Goal: Task Accomplishment & Management: Use online tool/utility

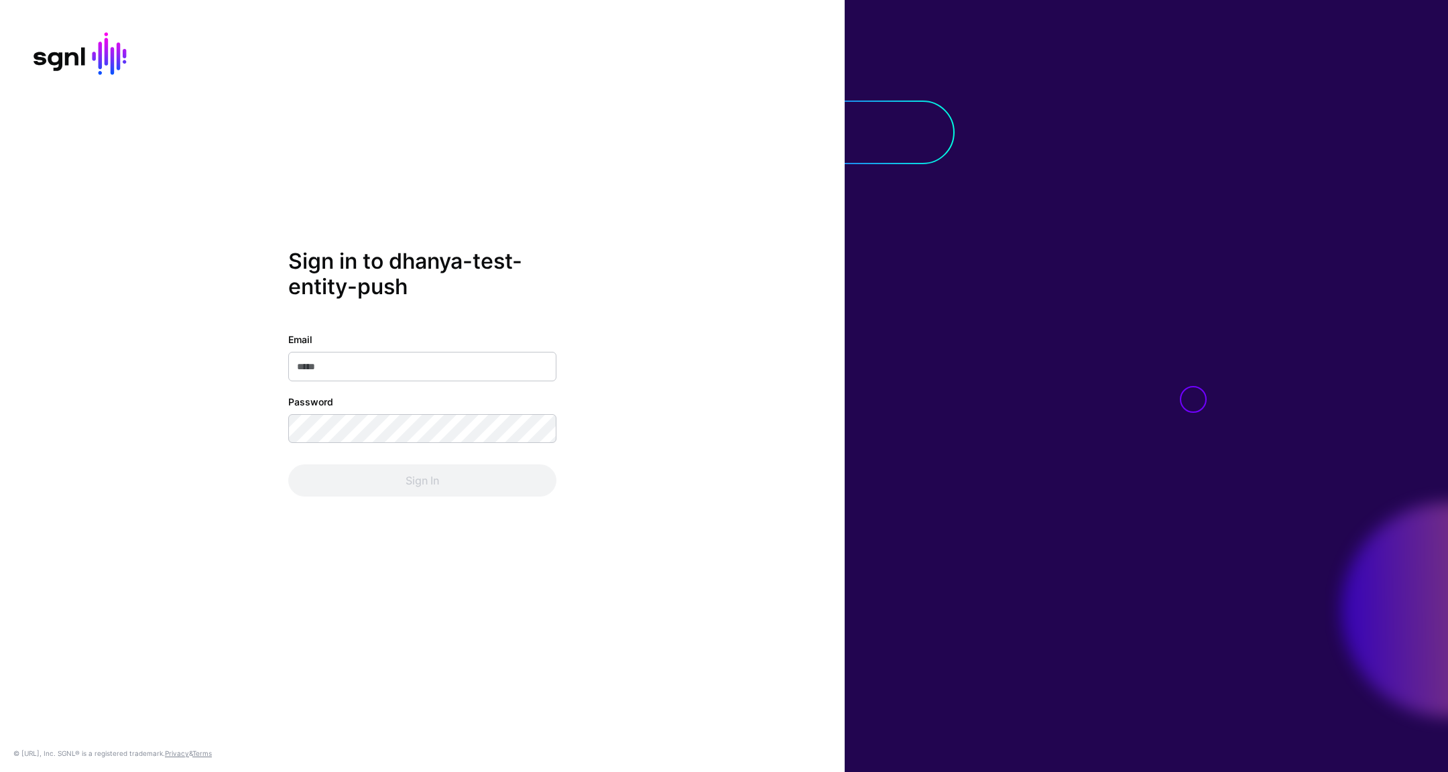
type input "**********"
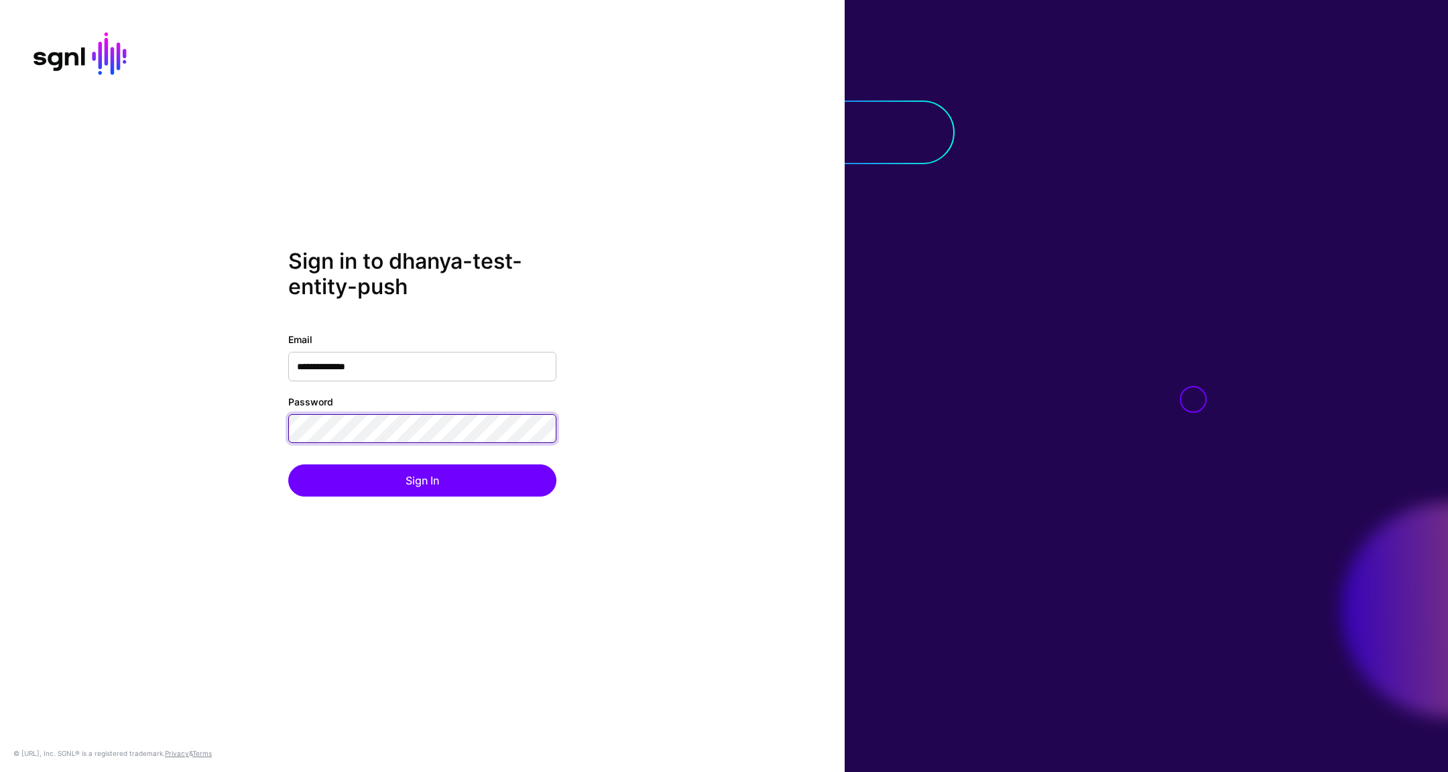
click at [263, 427] on div "**********" at bounding box center [422, 386] width 844 height 275
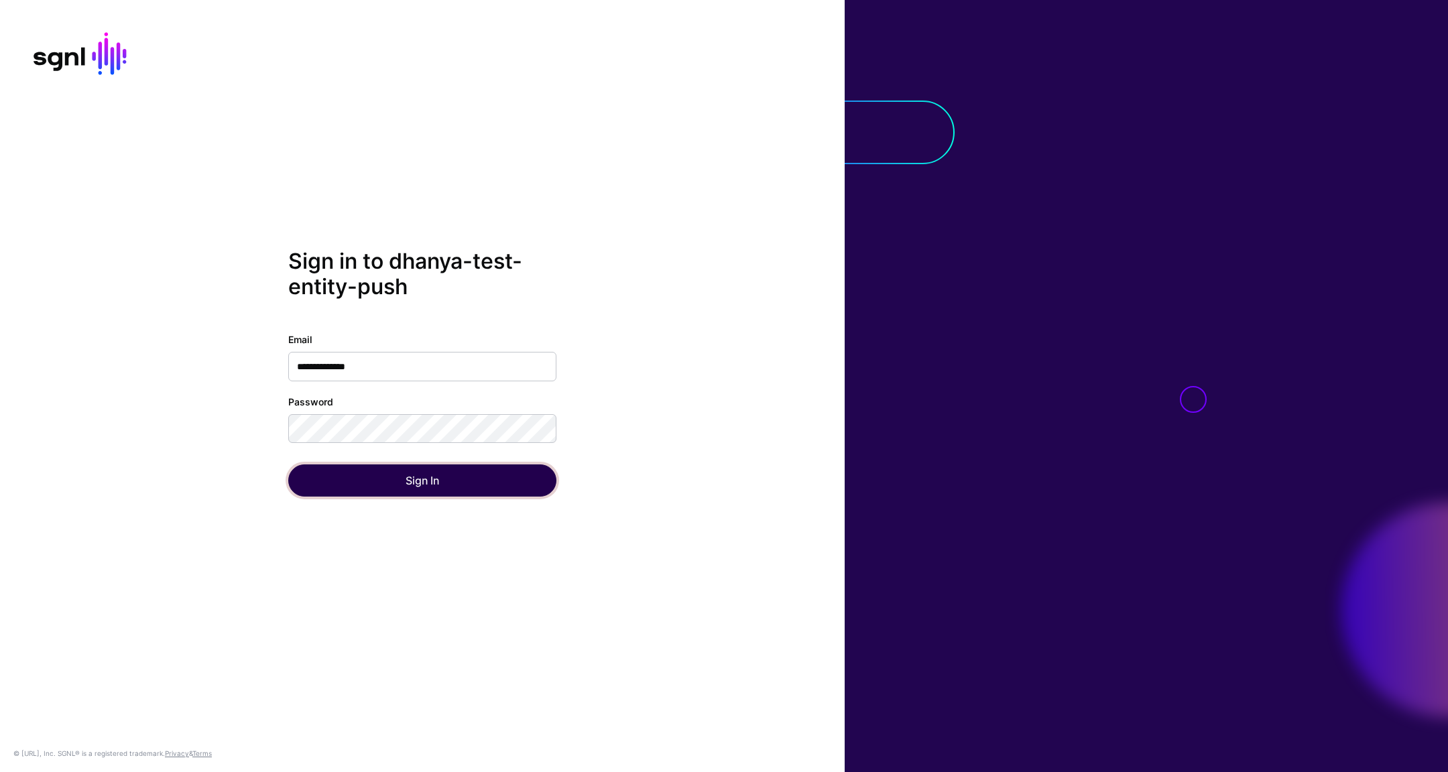
click at [338, 481] on button "Sign In" at bounding box center [422, 480] width 268 height 32
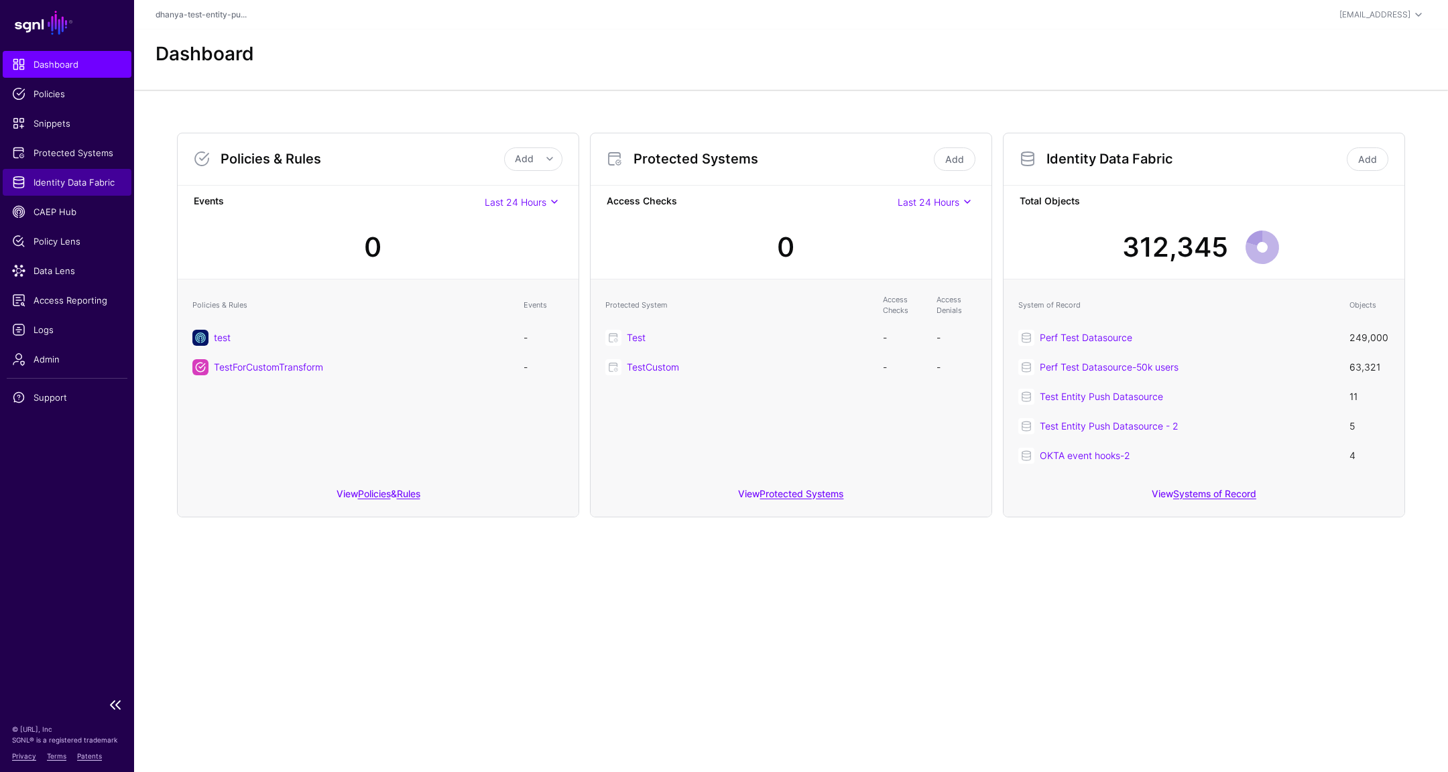
click at [70, 182] on span "Identity Data Fabric" at bounding box center [67, 182] width 110 height 13
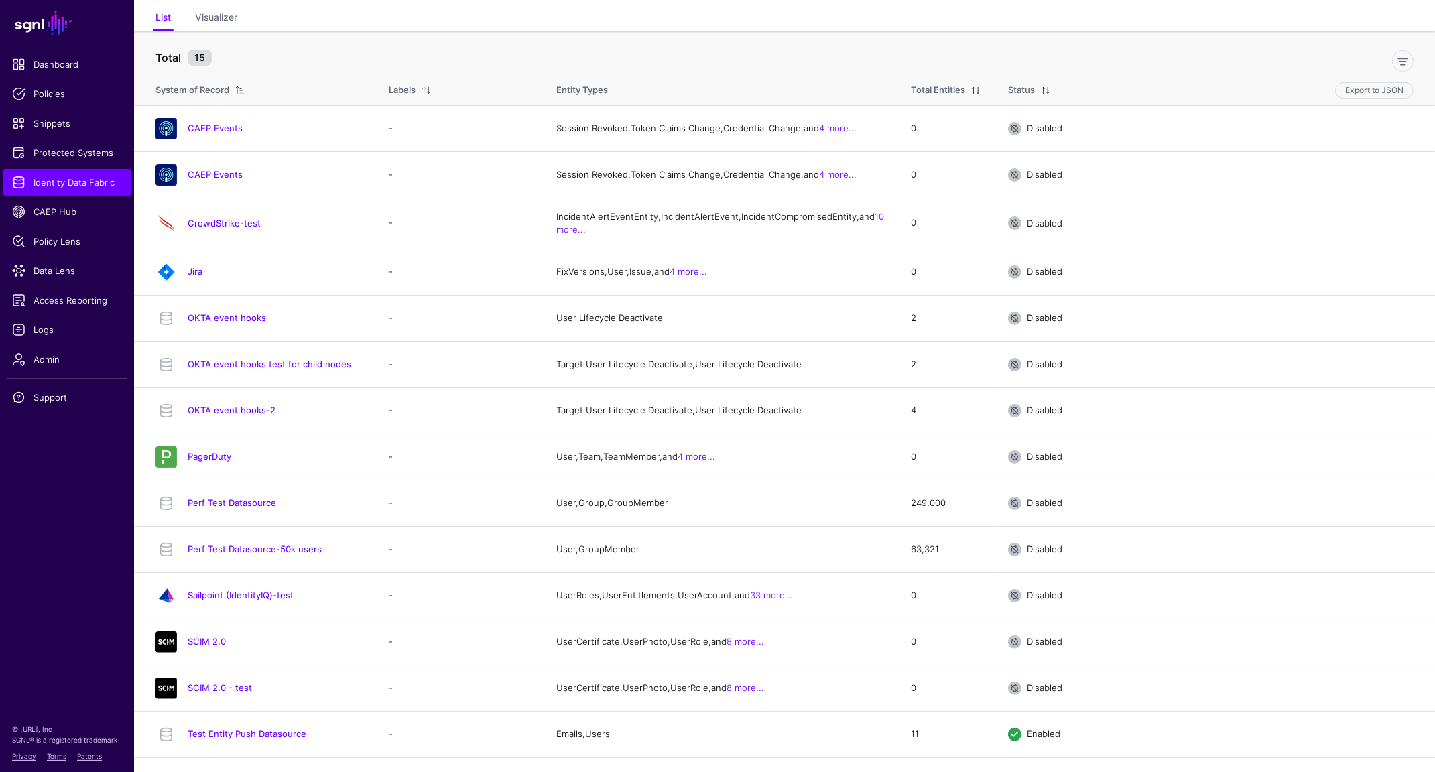
scroll to position [170, 0]
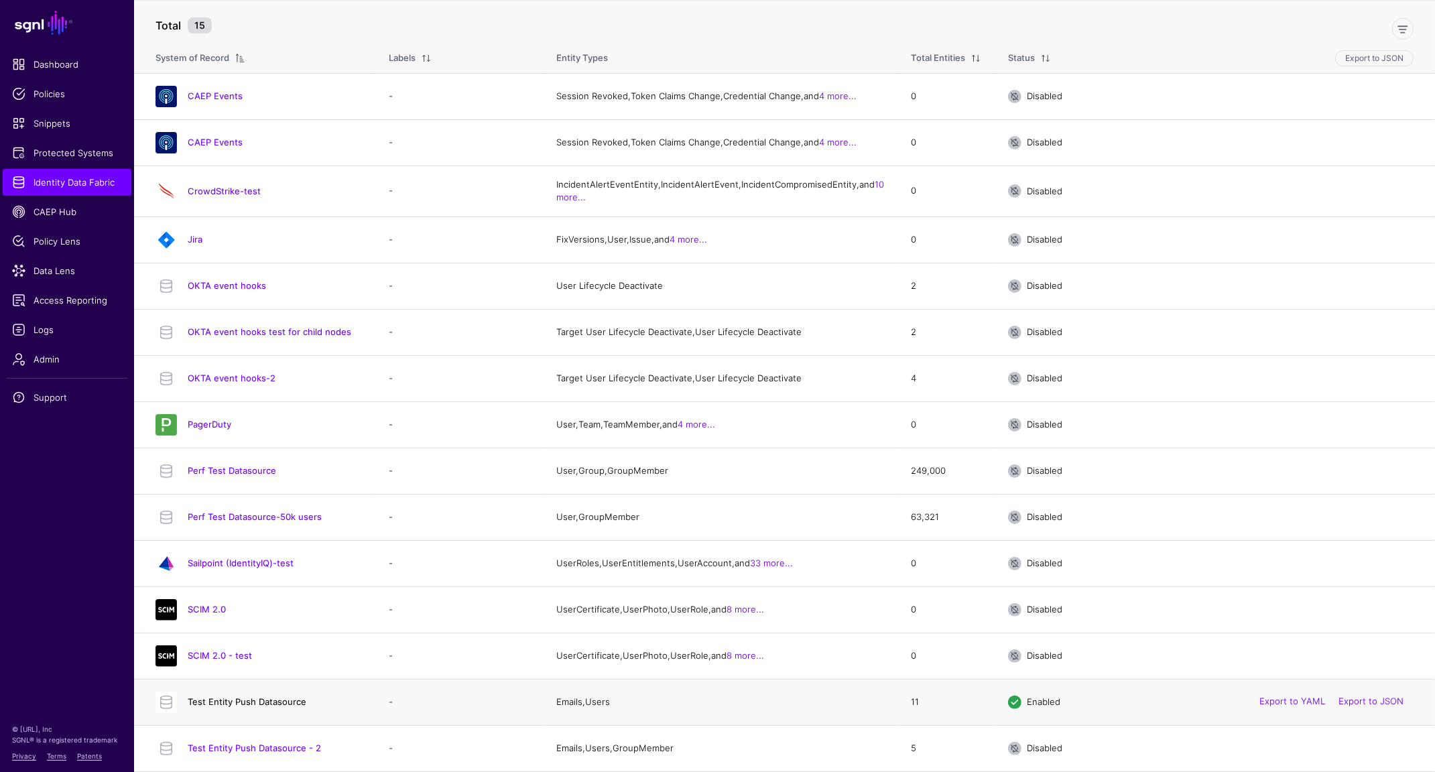
click at [294, 703] on link "Test Entity Push Datasource" at bounding box center [247, 701] width 119 height 11
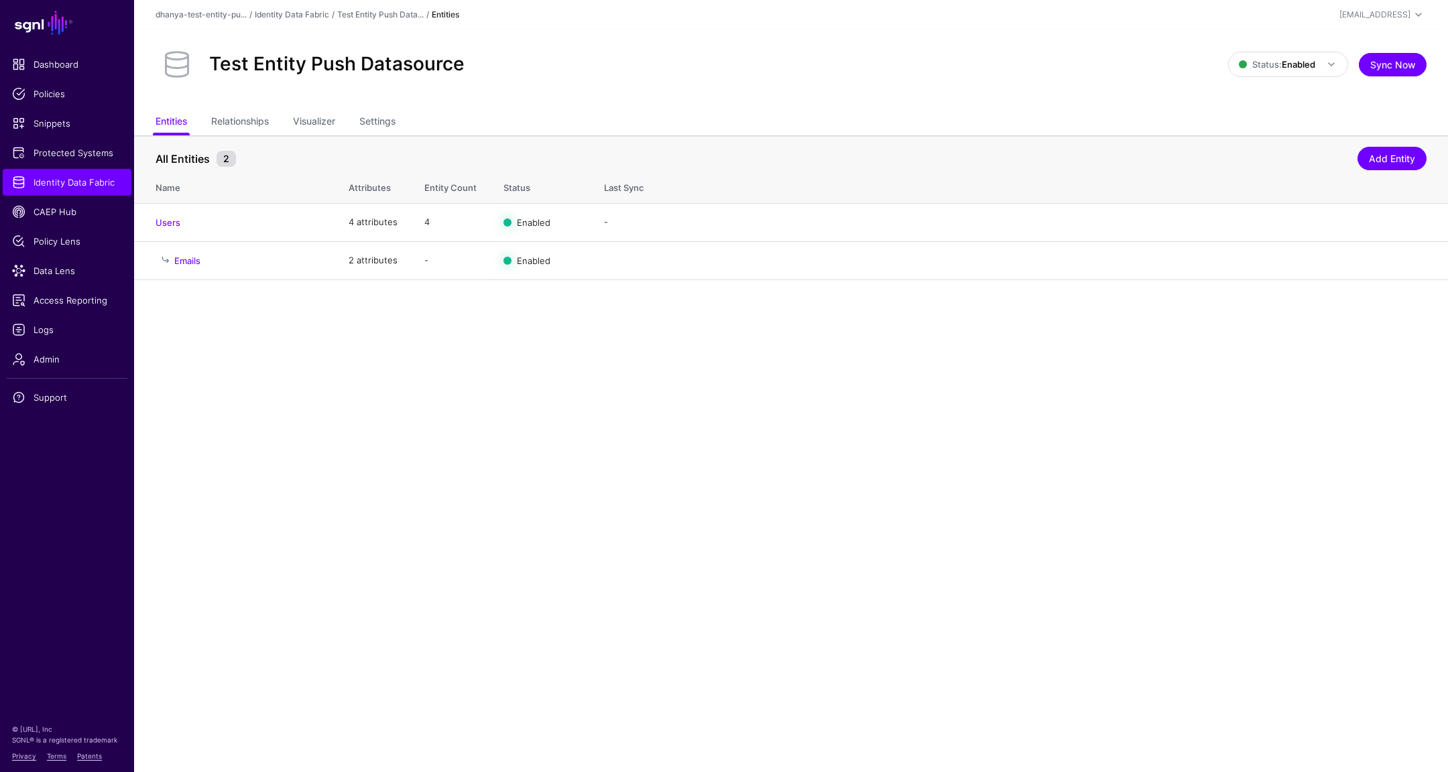
drag, startPoint x: 66, startPoint y: 276, endPoint x: 1238, endPoint y: 0, distance: 1203.7
click at [0, 0] on main "SGNL Dashboard Policies Snippets Protected Systems Identity Data Fabric CAEP Hu…" at bounding box center [724, 386] width 1448 height 772
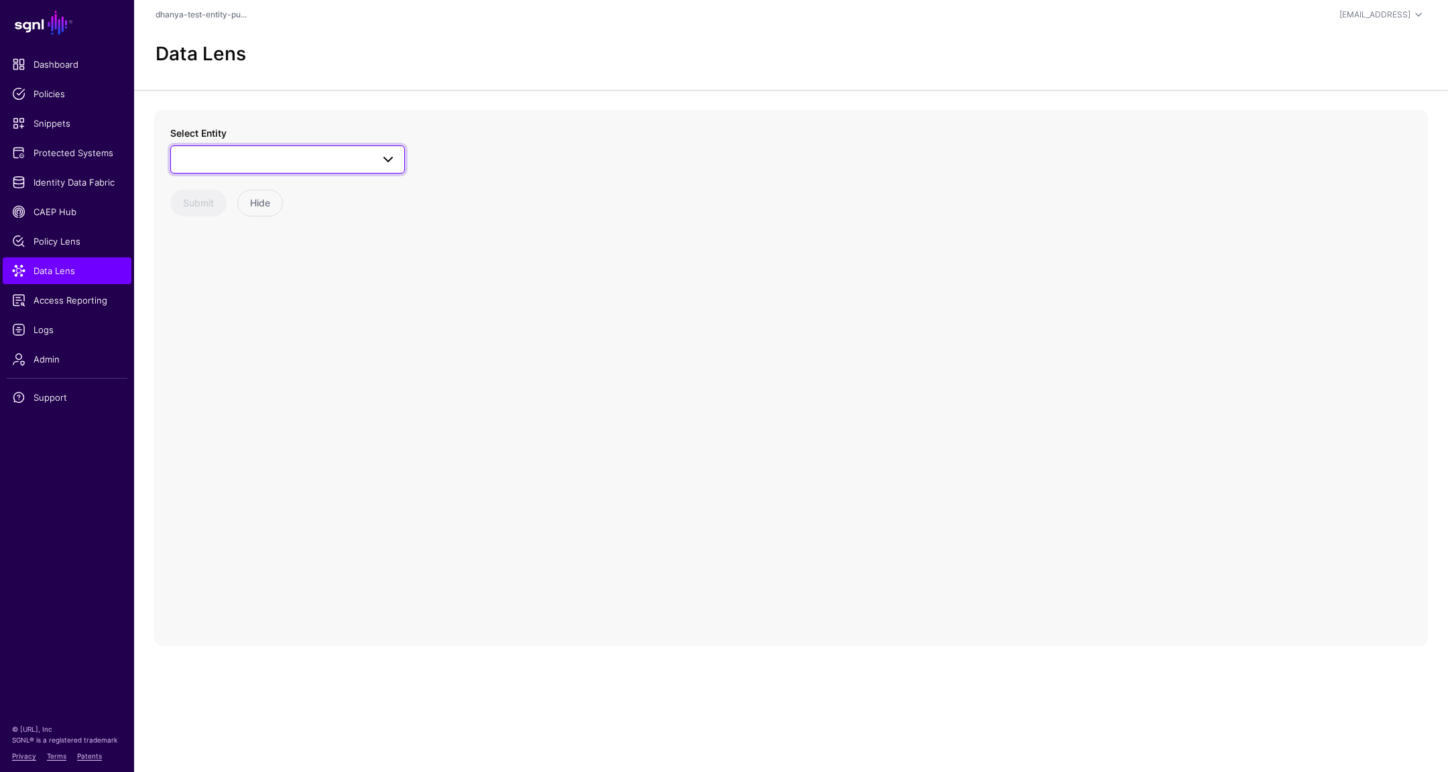
click at [381, 156] on span at bounding box center [388, 159] width 16 height 16
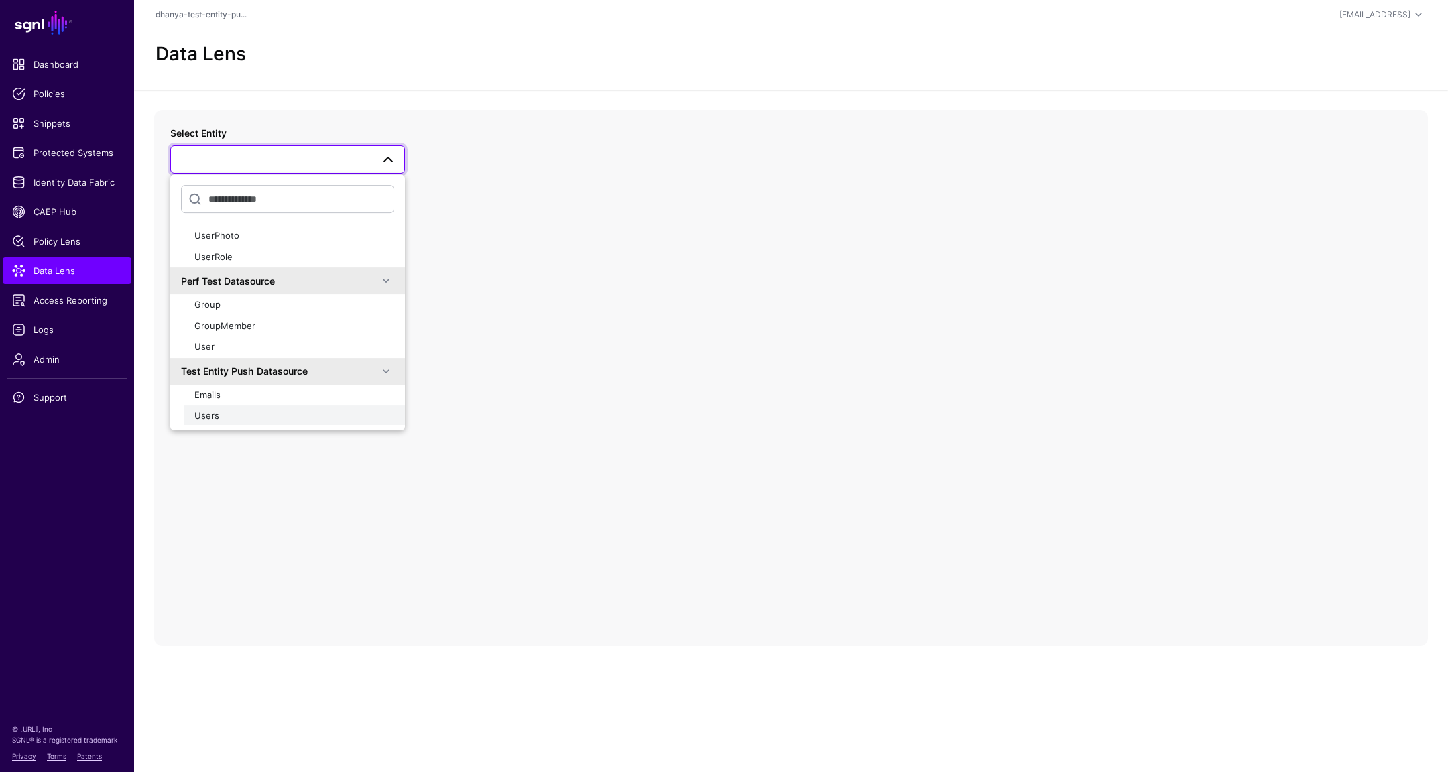
click at [287, 414] on div "Users" at bounding box center [294, 416] width 200 height 13
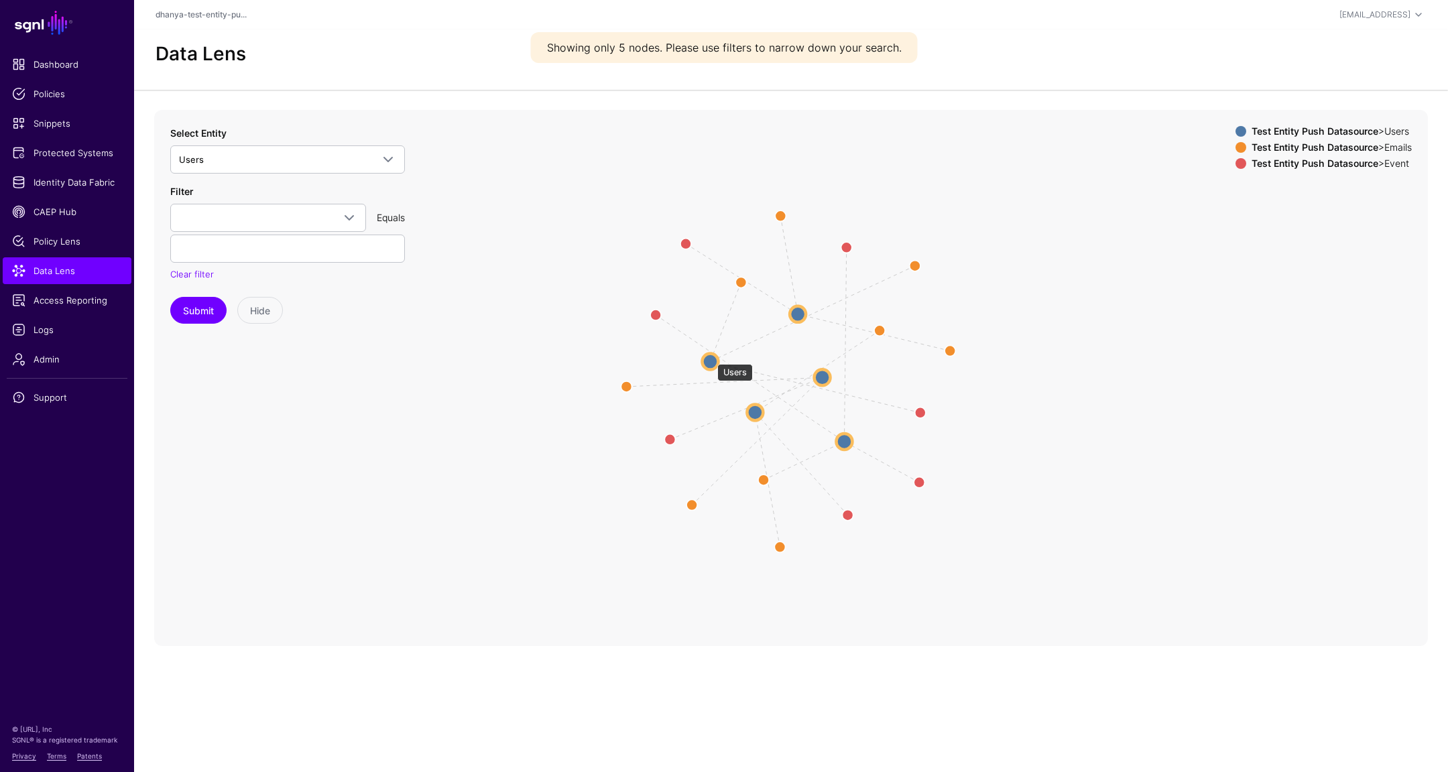
click at [710, 357] on circle at bounding box center [710, 361] width 16 height 16
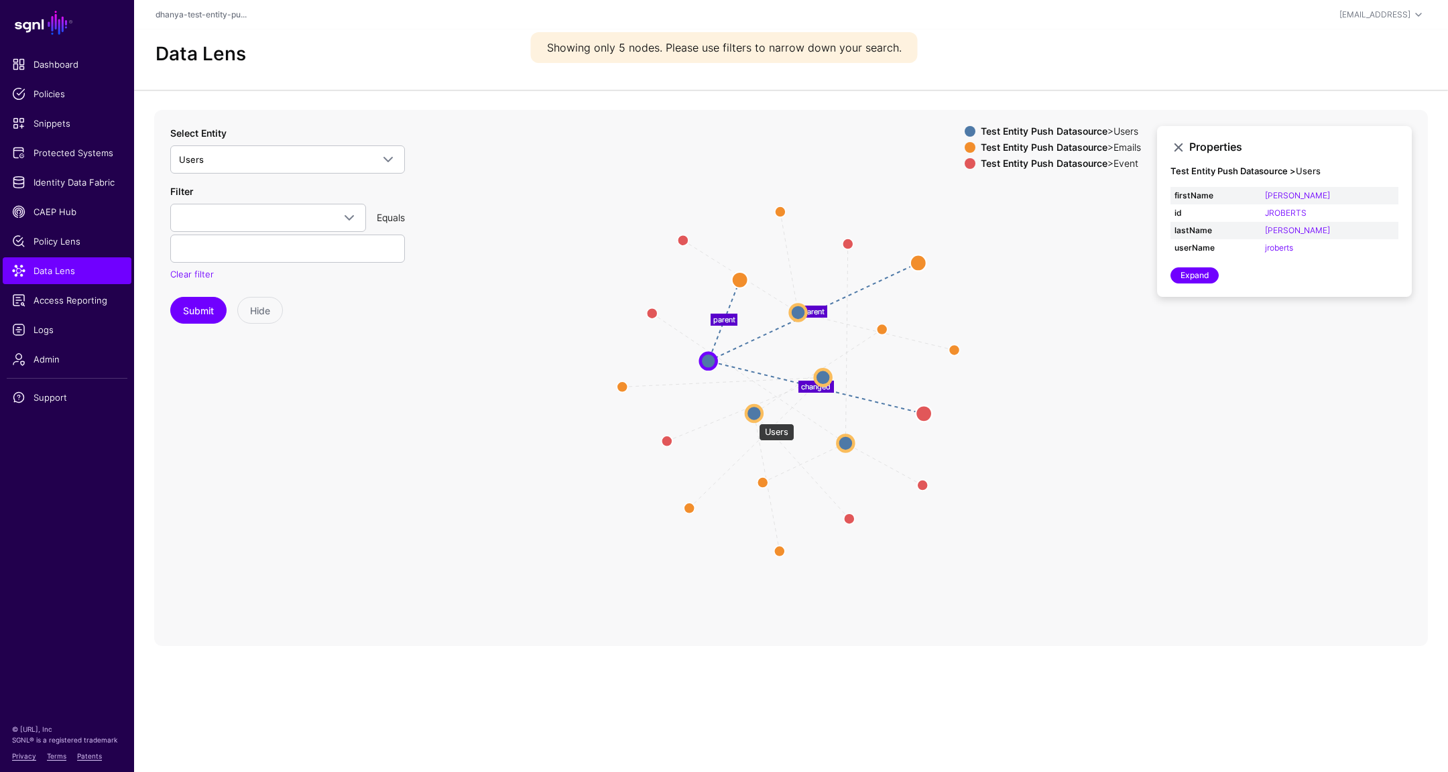
click at [755, 416] on circle at bounding box center [754, 413] width 16 height 16
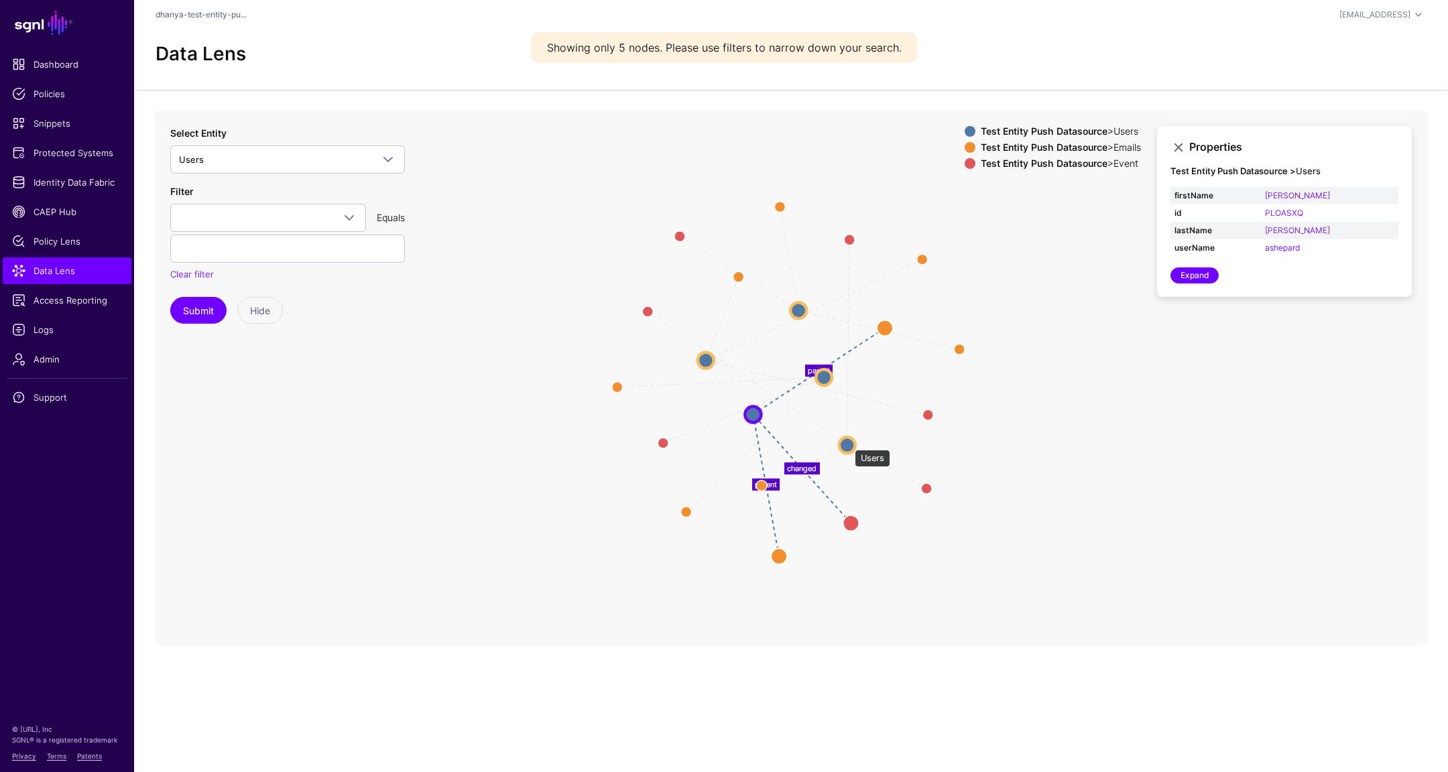
click at [848, 443] on circle at bounding box center [847, 445] width 16 height 16
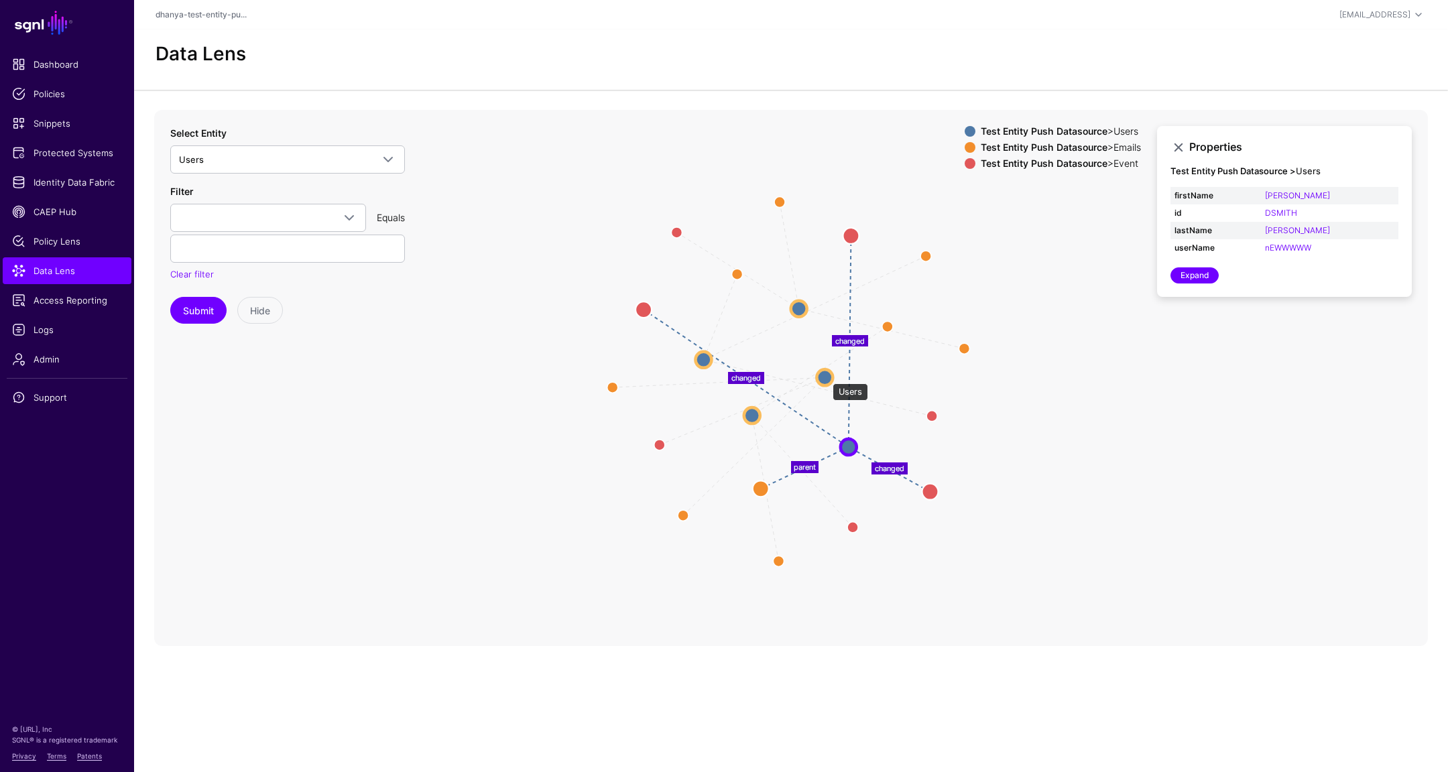
click at [826, 377] on circle at bounding box center [824, 377] width 16 height 16
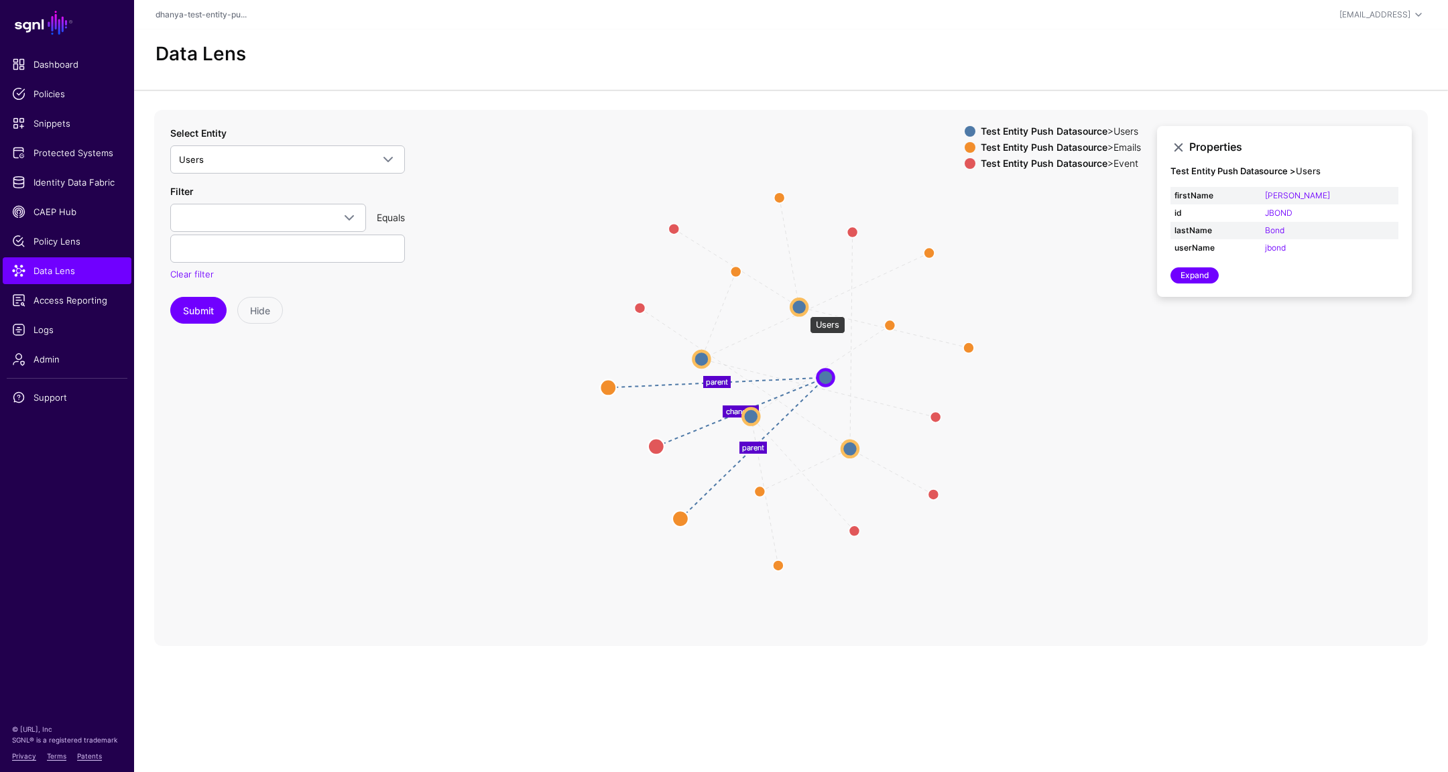
click at [803, 310] on circle at bounding box center [799, 307] width 16 height 16
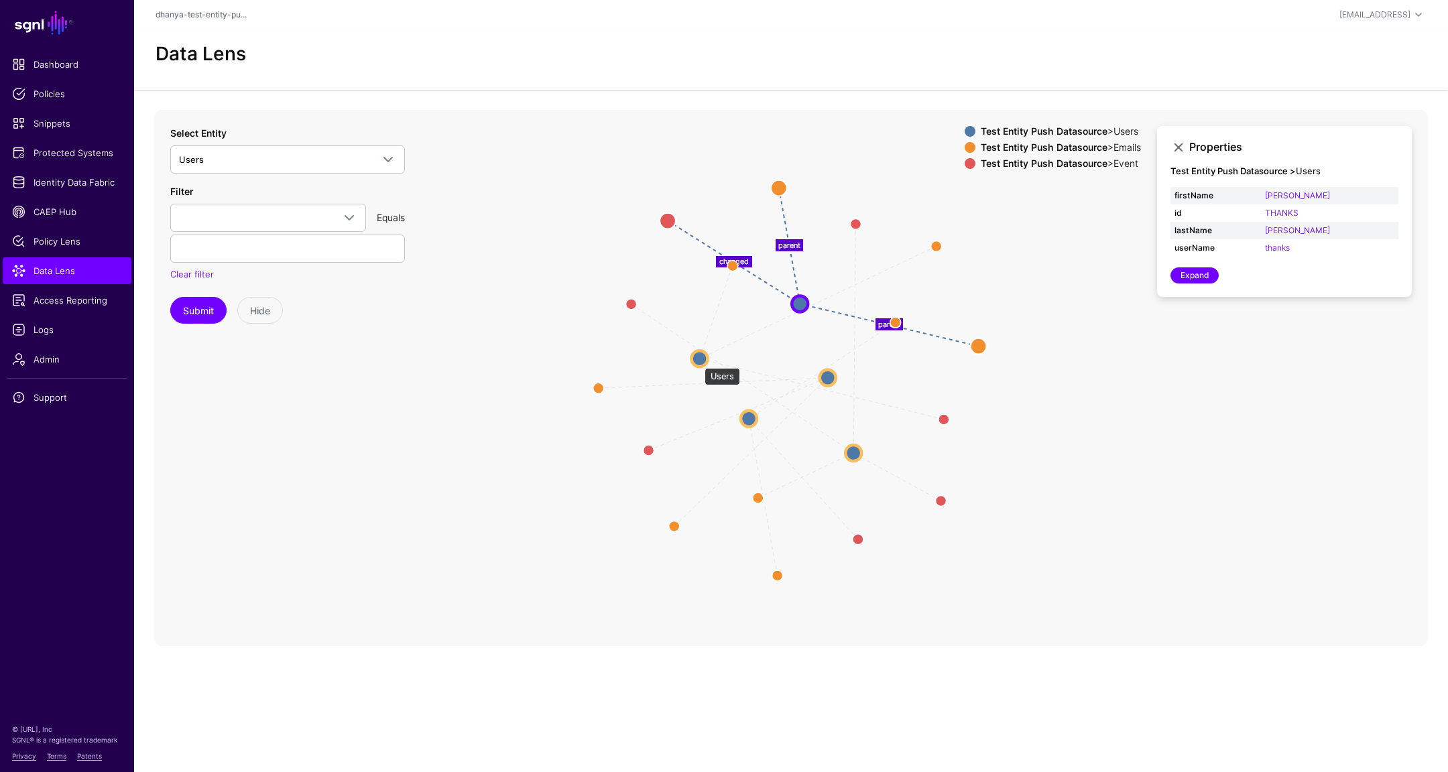
click at [695, 361] on circle at bounding box center [700, 359] width 16 height 16
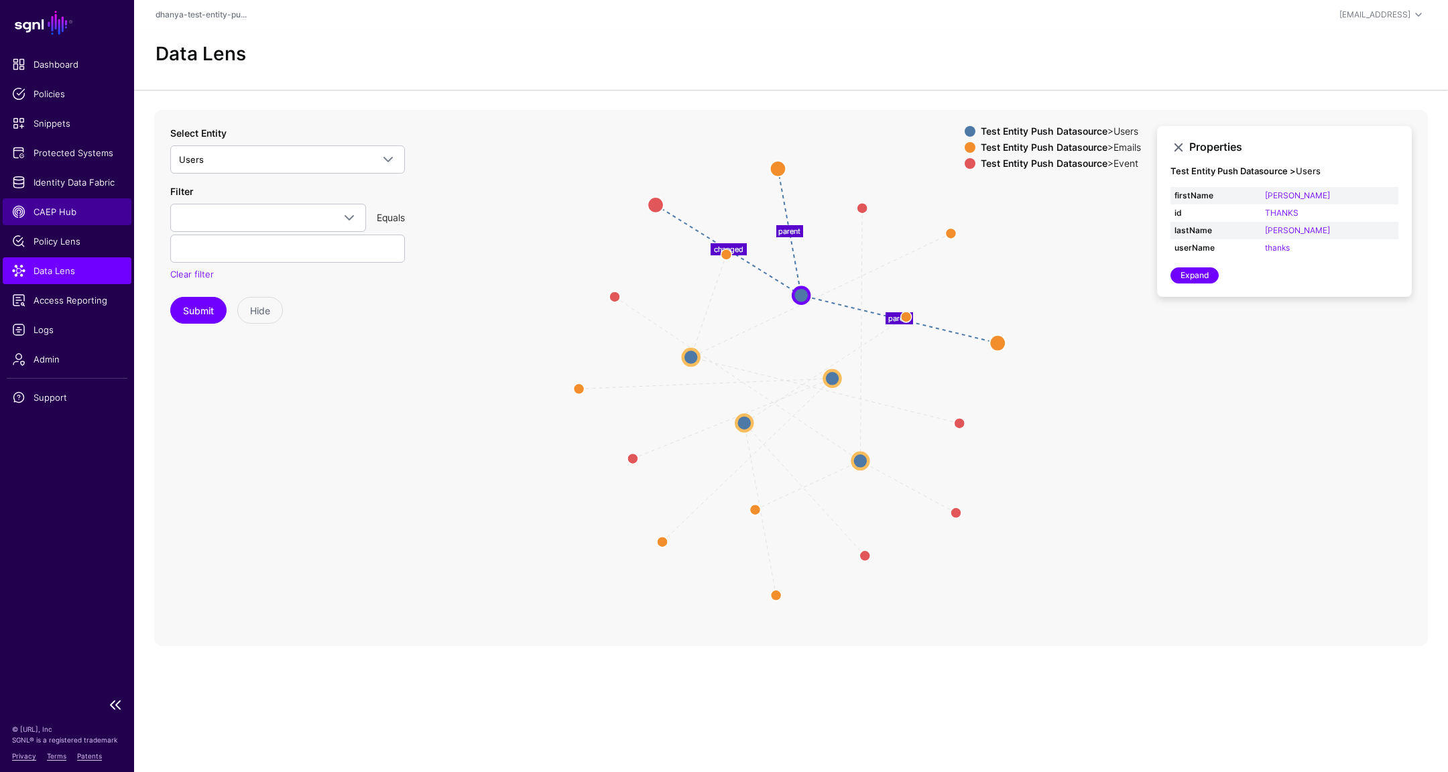
click at [49, 212] on span "CAEP Hub" at bounding box center [67, 211] width 110 height 13
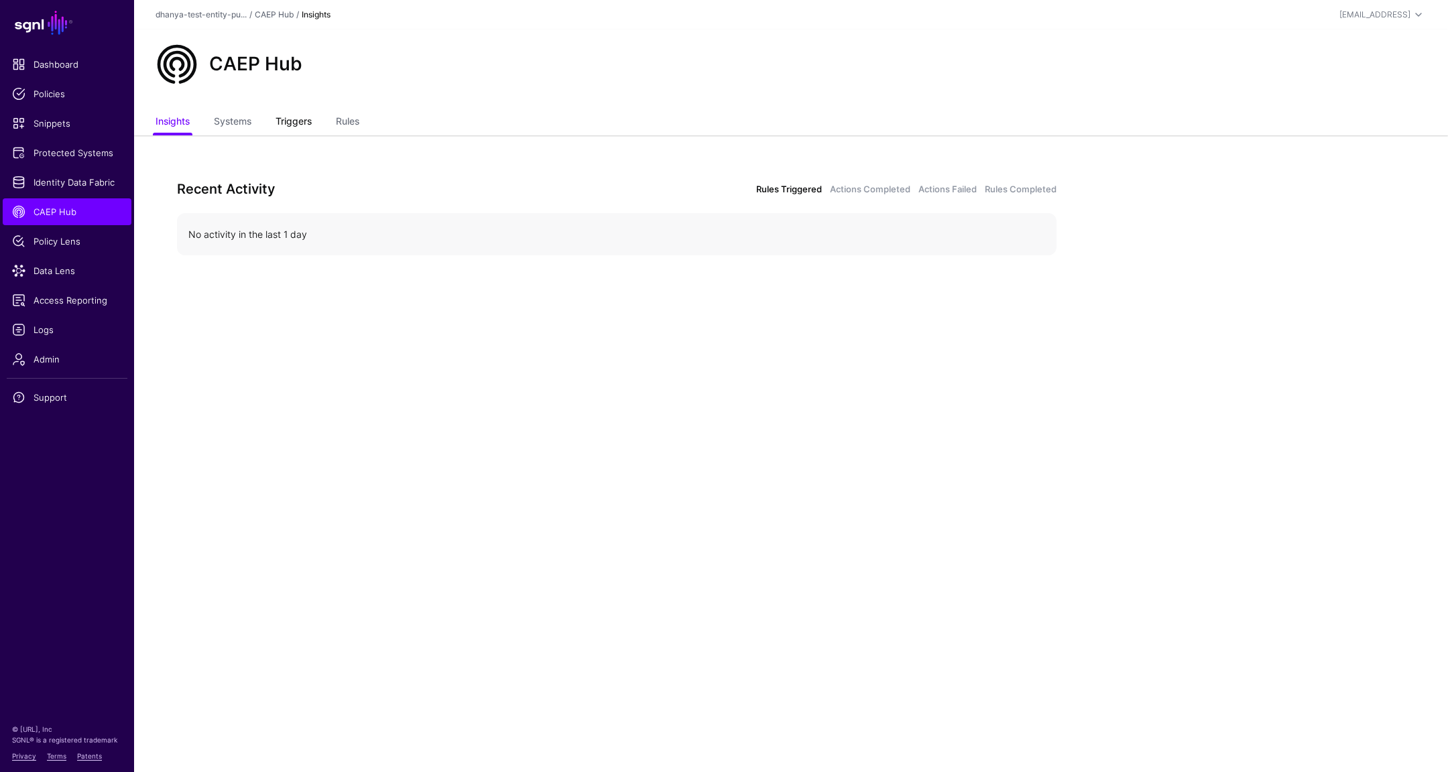
click at [306, 121] on link "Triggers" at bounding box center [293, 122] width 36 height 25
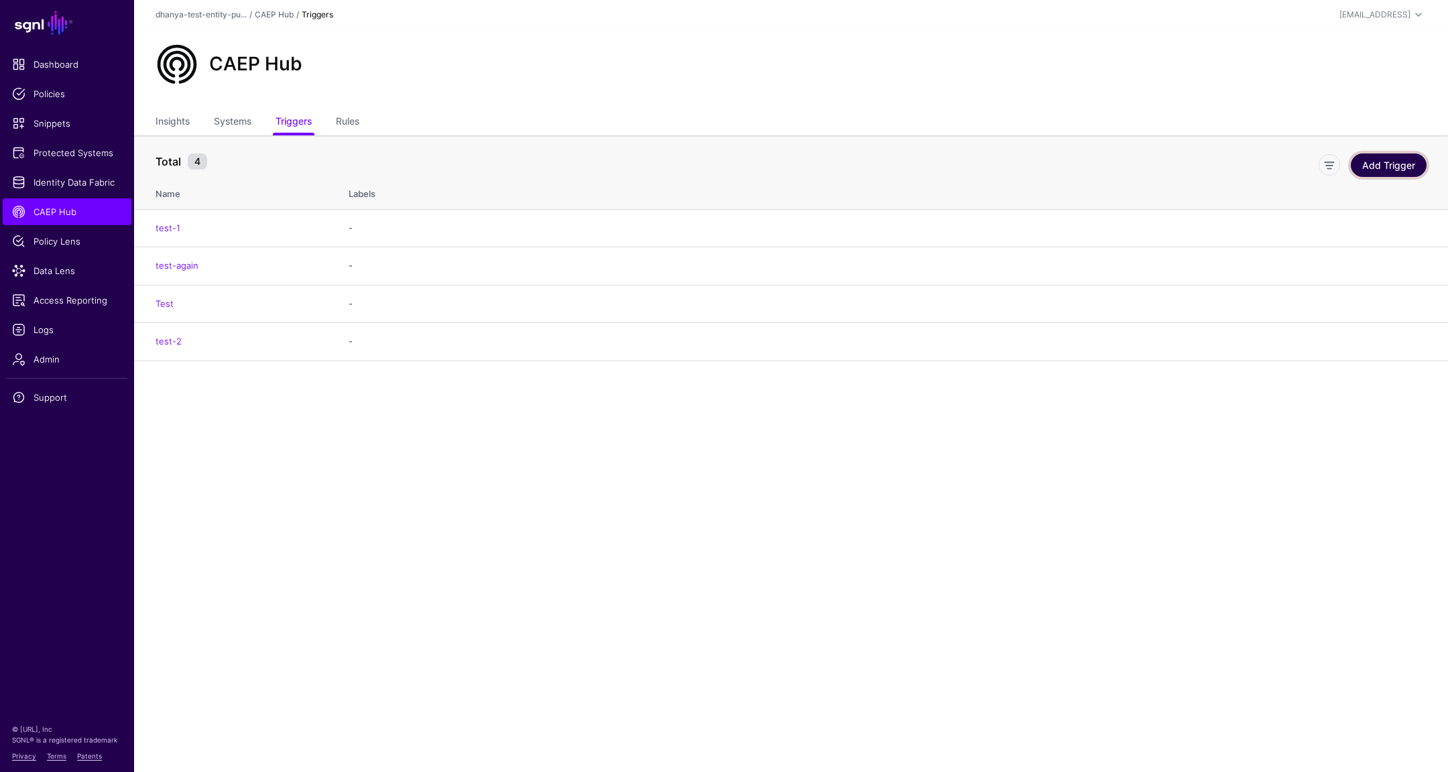
click at [1399, 164] on link "Add Trigger" at bounding box center [1389, 164] width 76 height 23
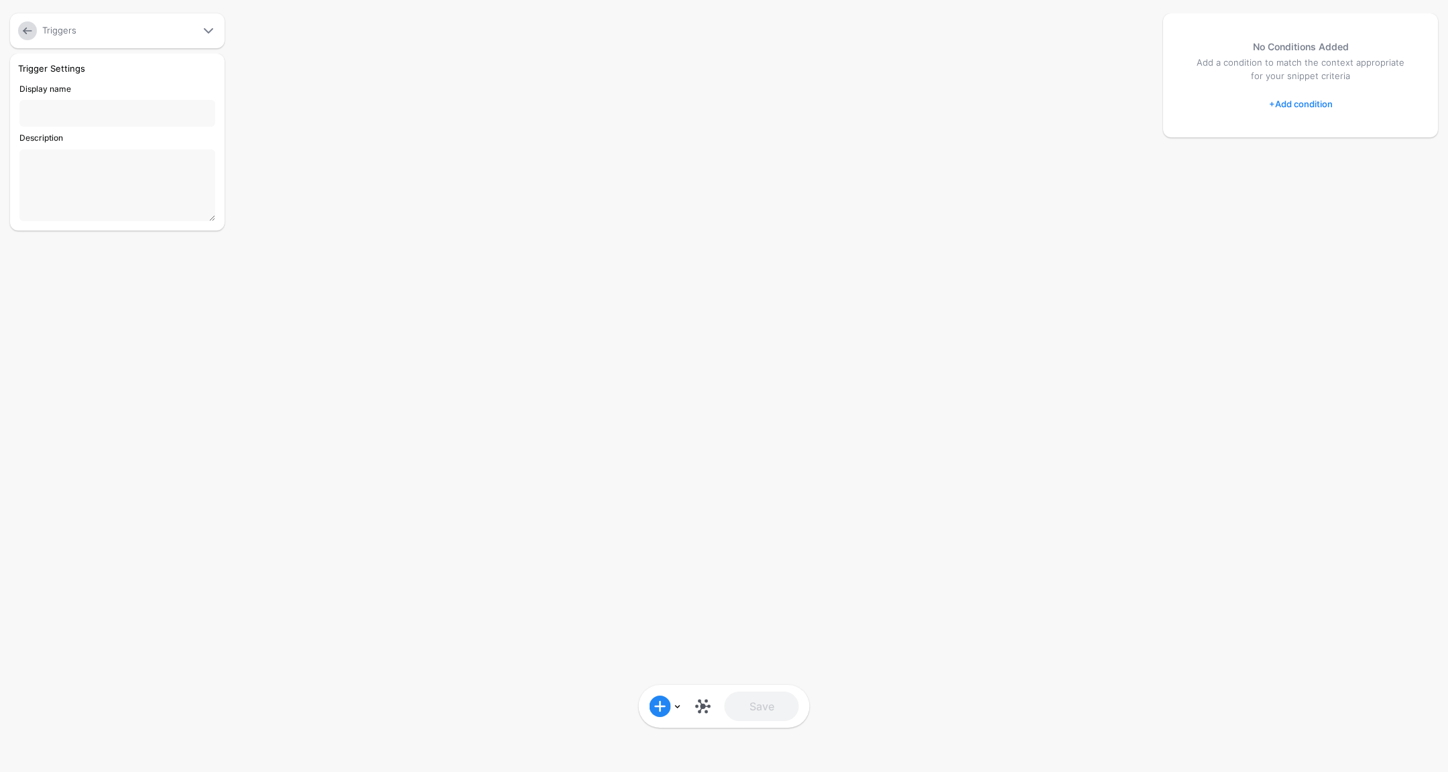
click at [136, 115] on input "Display name" at bounding box center [117, 113] width 196 height 27
type input "**********"
click at [705, 704] on link at bounding box center [702, 706] width 21 height 21
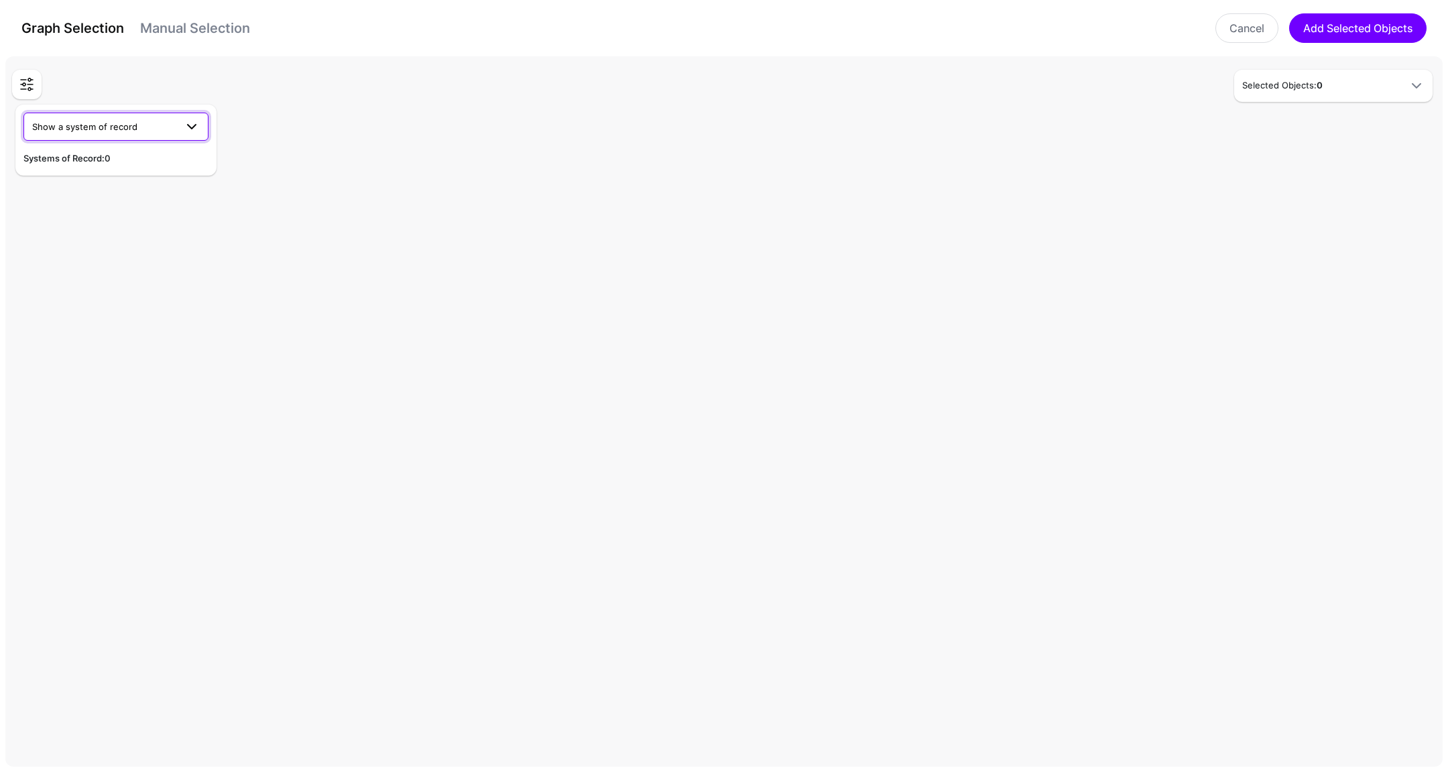
click at [193, 133] on span at bounding box center [192, 127] width 16 height 16
click at [131, 317] on span "Test Entity Push Datasource" at bounding box center [93, 316] width 119 height 11
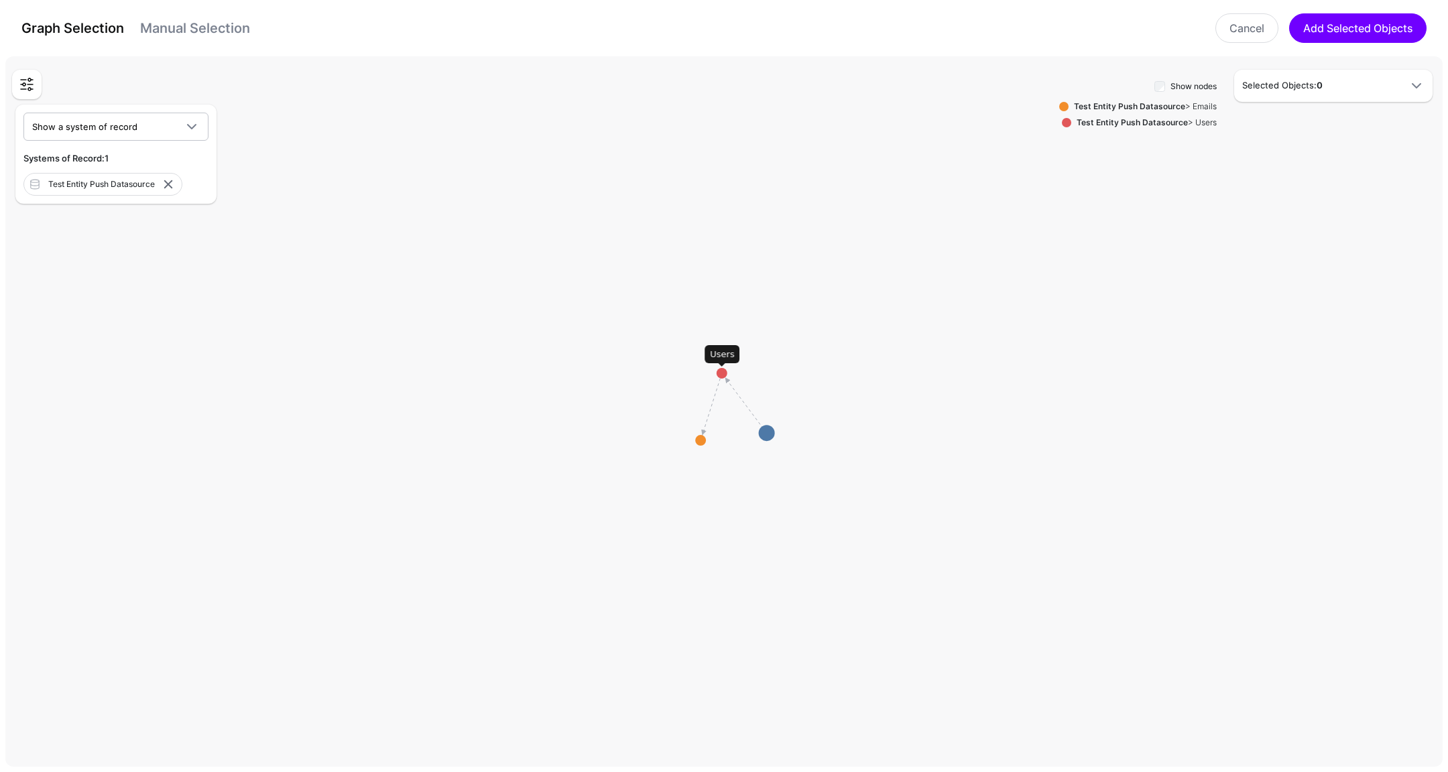
click at [721, 374] on circle at bounding box center [721, 373] width 11 height 11
click at [1062, 107] on link "Add Node" at bounding box center [1069, 110] width 71 height 22
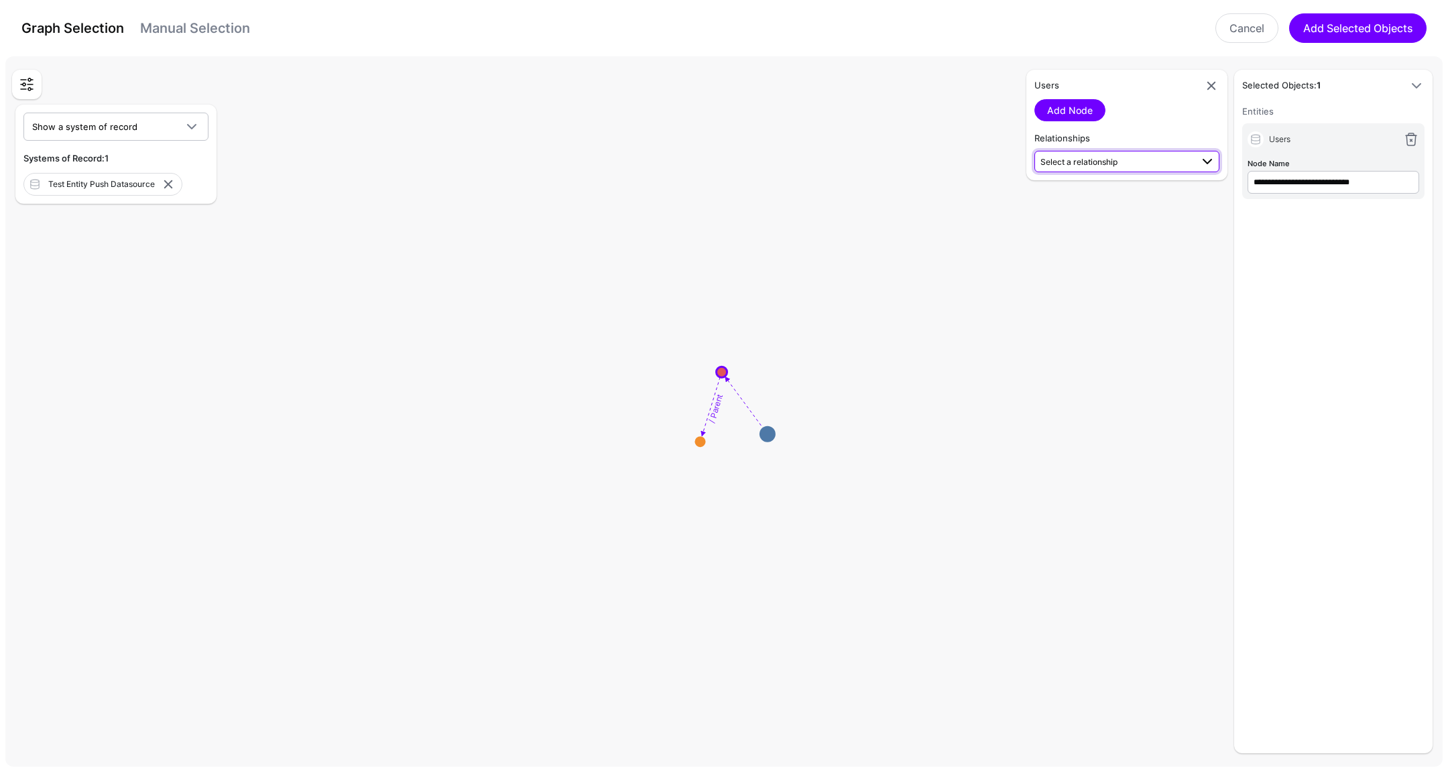
click at [1156, 157] on span "Select a relationship" at bounding box center [1115, 161] width 151 height 14
click at [925, 166] on rect at bounding box center [729, 414] width 144771 height 71581
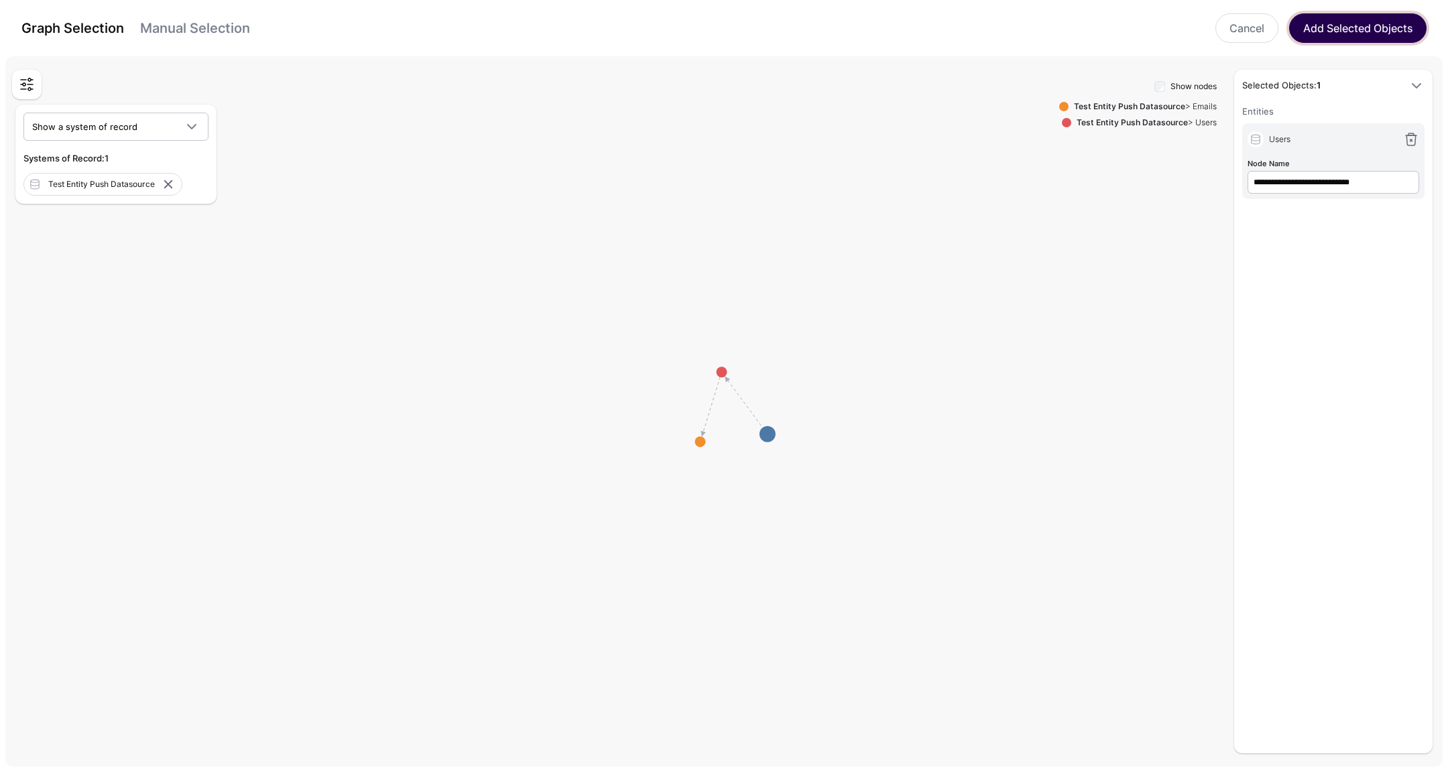
click at [1397, 28] on button "Add Selected Objects" at bounding box center [1357, 27] width 137 height 29
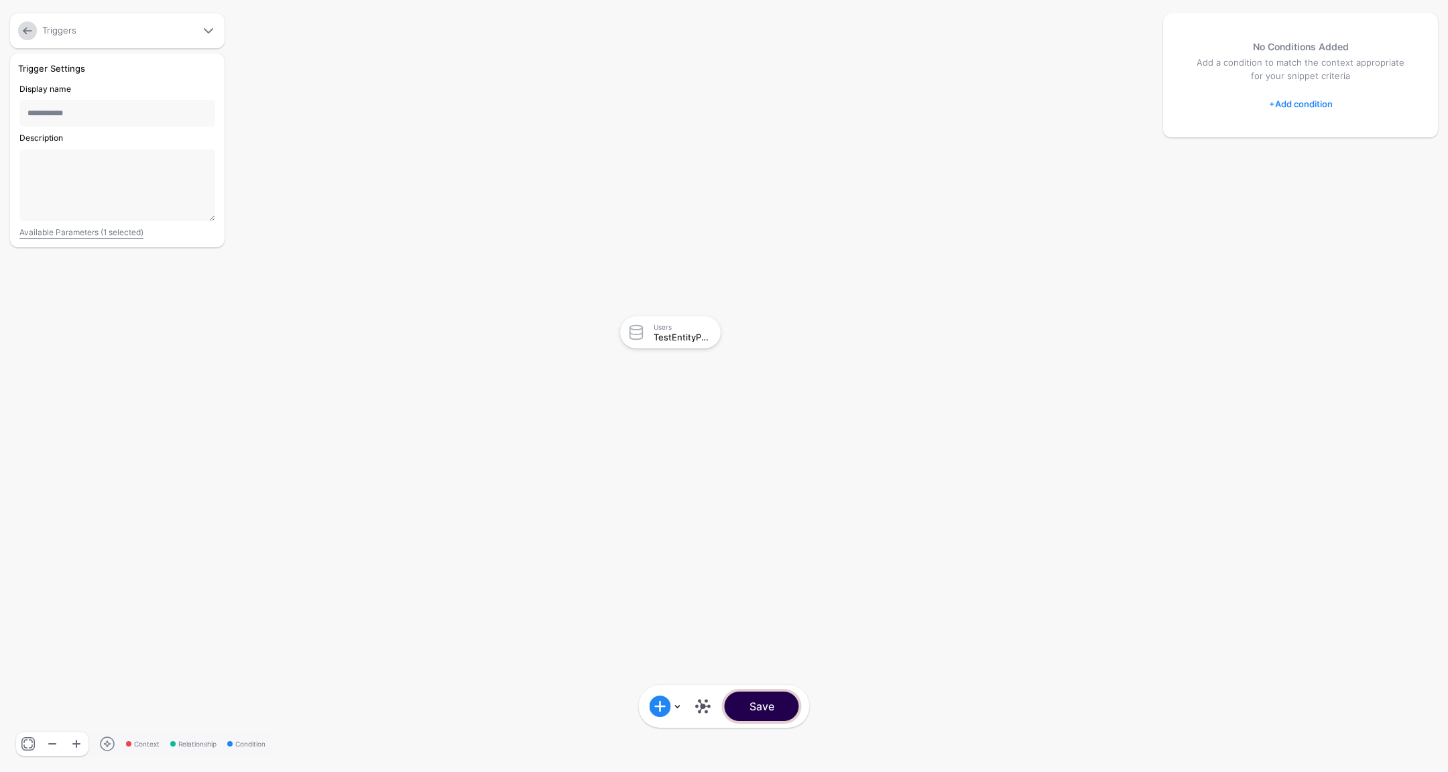
click at [768, 705] on button "Save" at bounding box center [762, 706] width 74 height 29
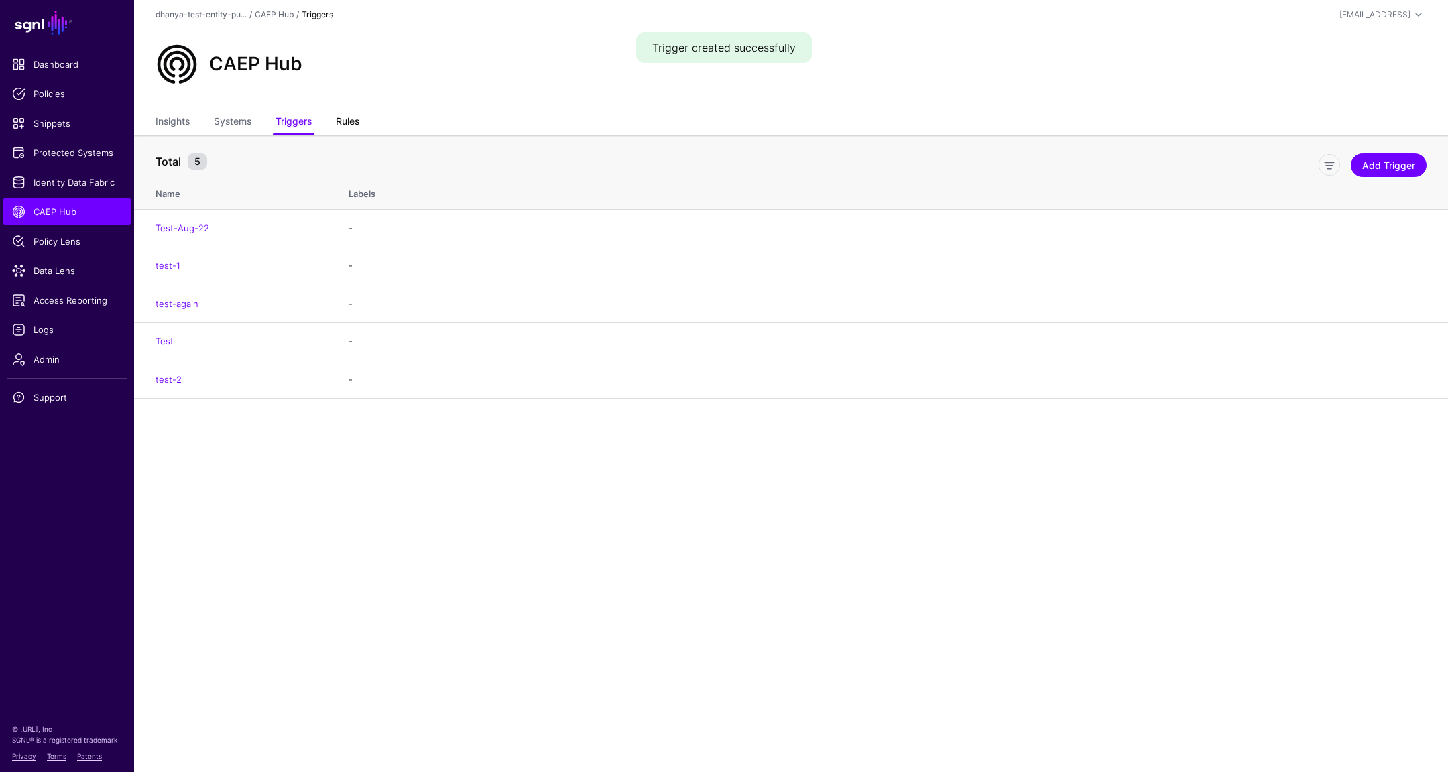
click at [350, 122] on link "Rules" at bounding box center [347, 122] width 23 height 25
click at [1403, 162] on link "Add Rule" at bounding box center [1394, 164] width 63 height 23
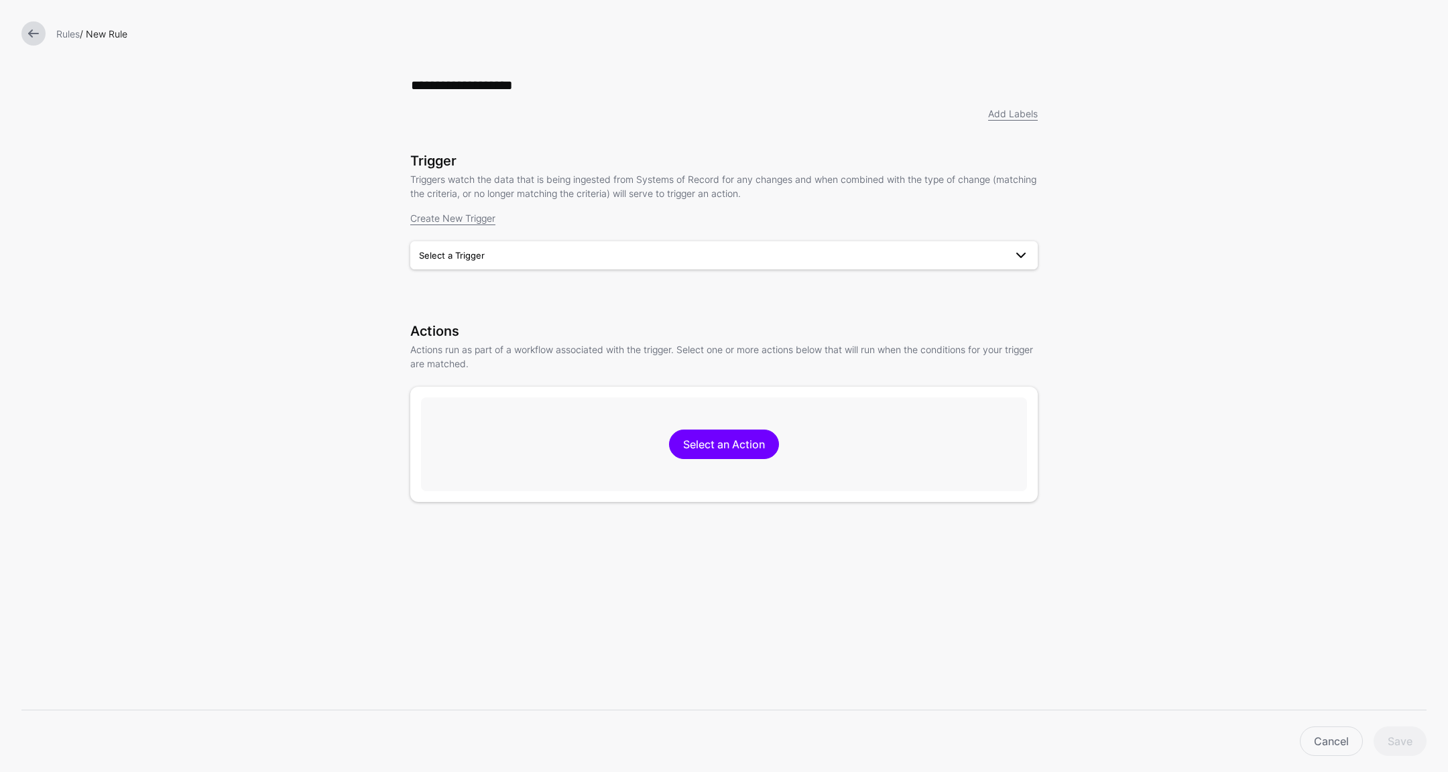
type input "**********"
click at [480, 255] on span "Select a Trigger" at bounding box center [712, 255] width 586 height 15
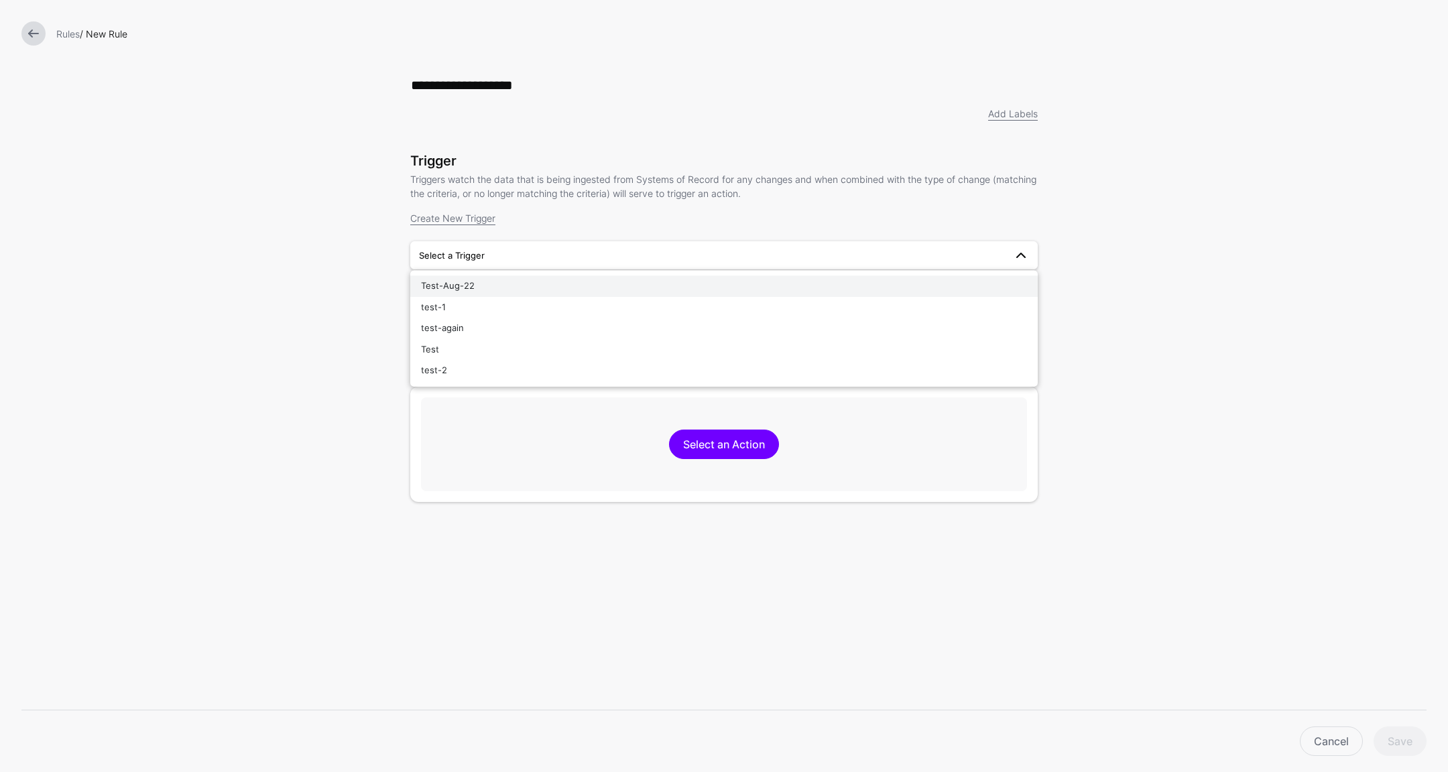
click at [469, 280] on div "Test-Aug-22" at bounding box center [724, 285] width 606 height 13
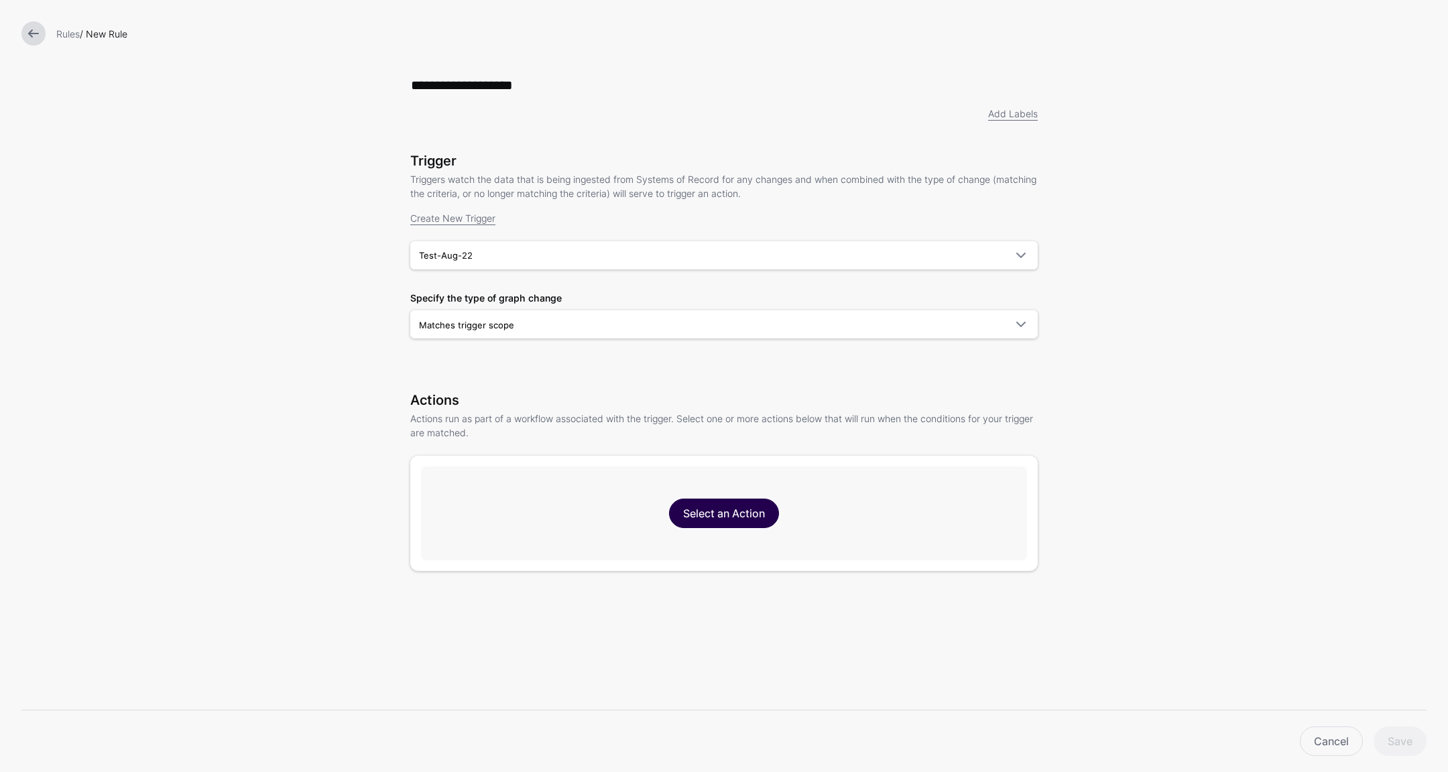
click at [745, 517] on link "Select an Action" at bounding box center [724, 513] width 110 height 29
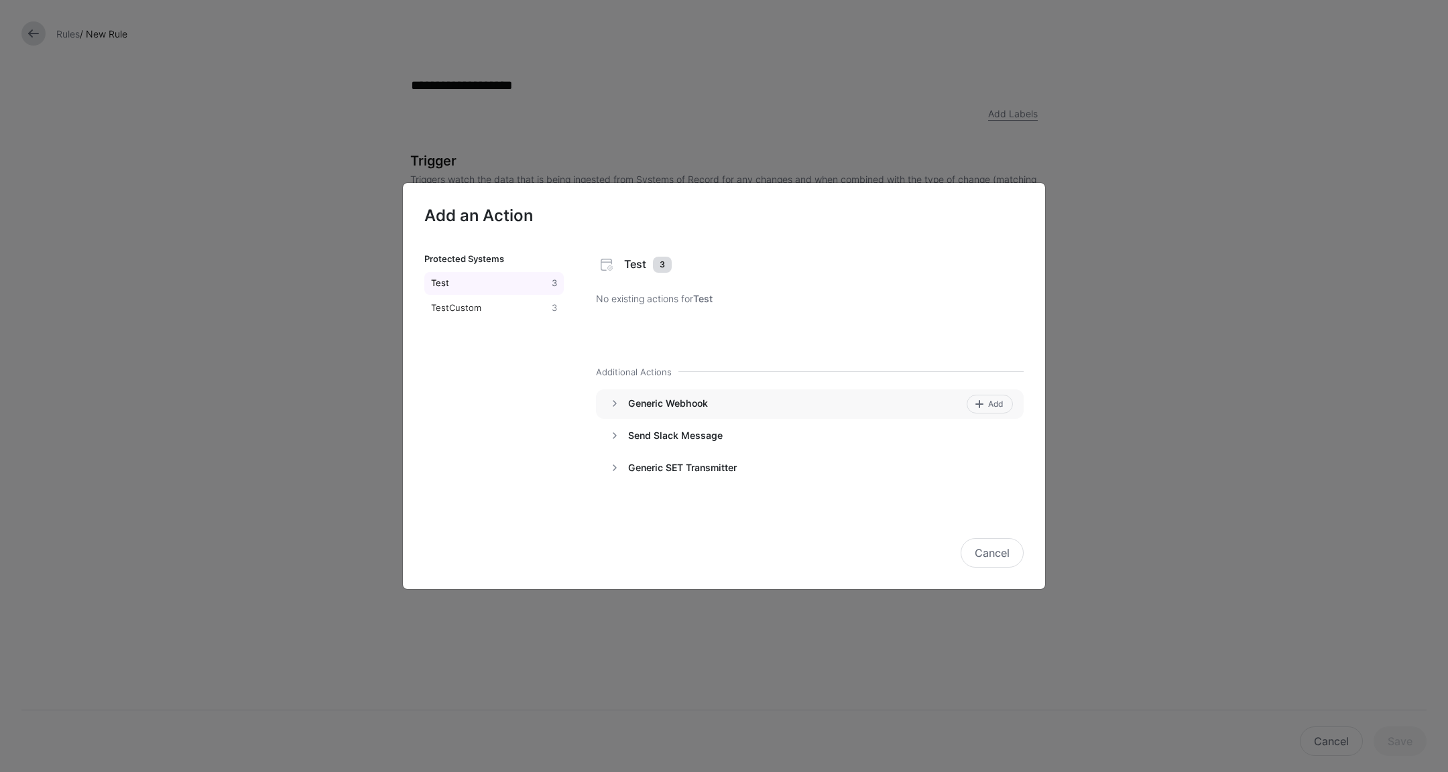
click at [662, 408] on h4 "Generic Webhook" at bounding box center [795, 403] width 334 height 12
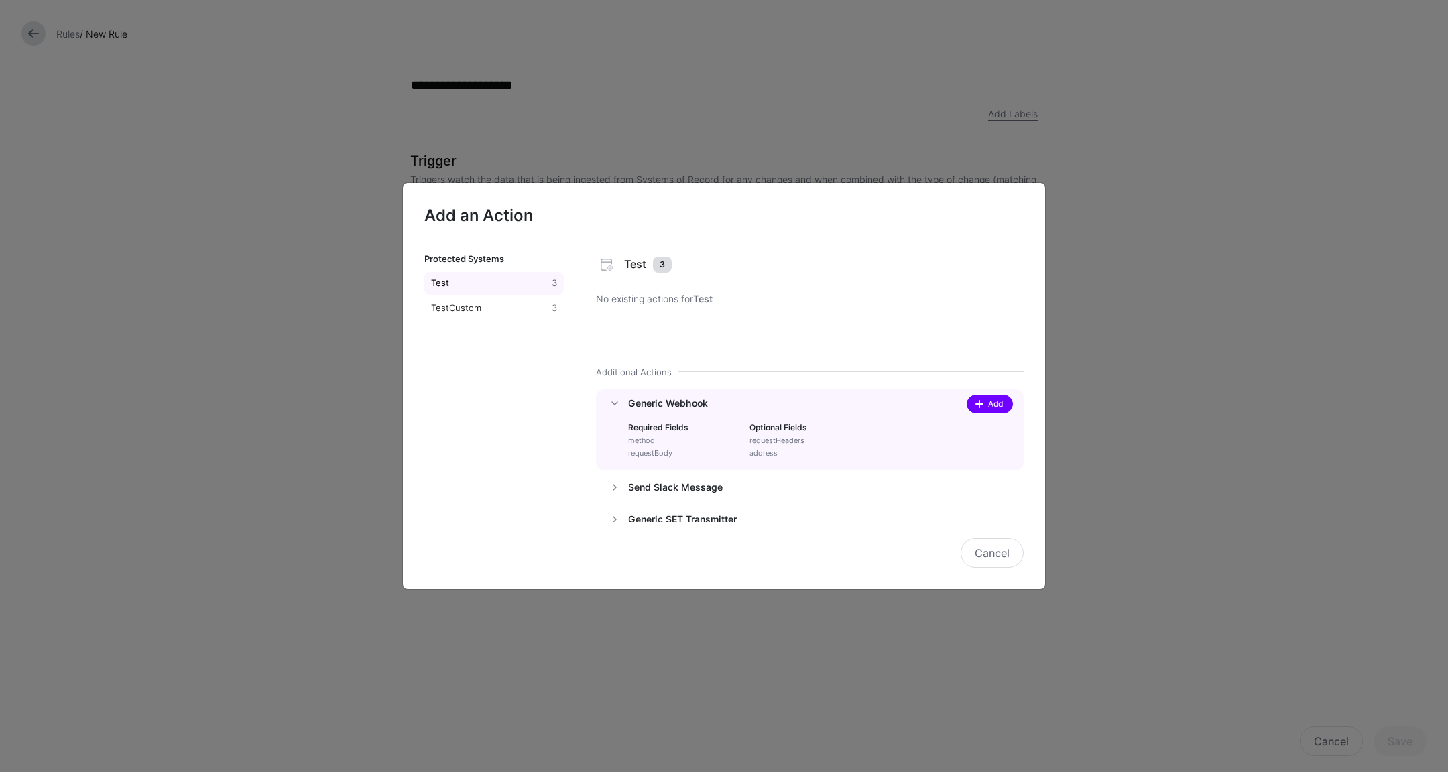
click at [987, 403] on span "Add" at bounding box center [996, 404] width 18 height 12
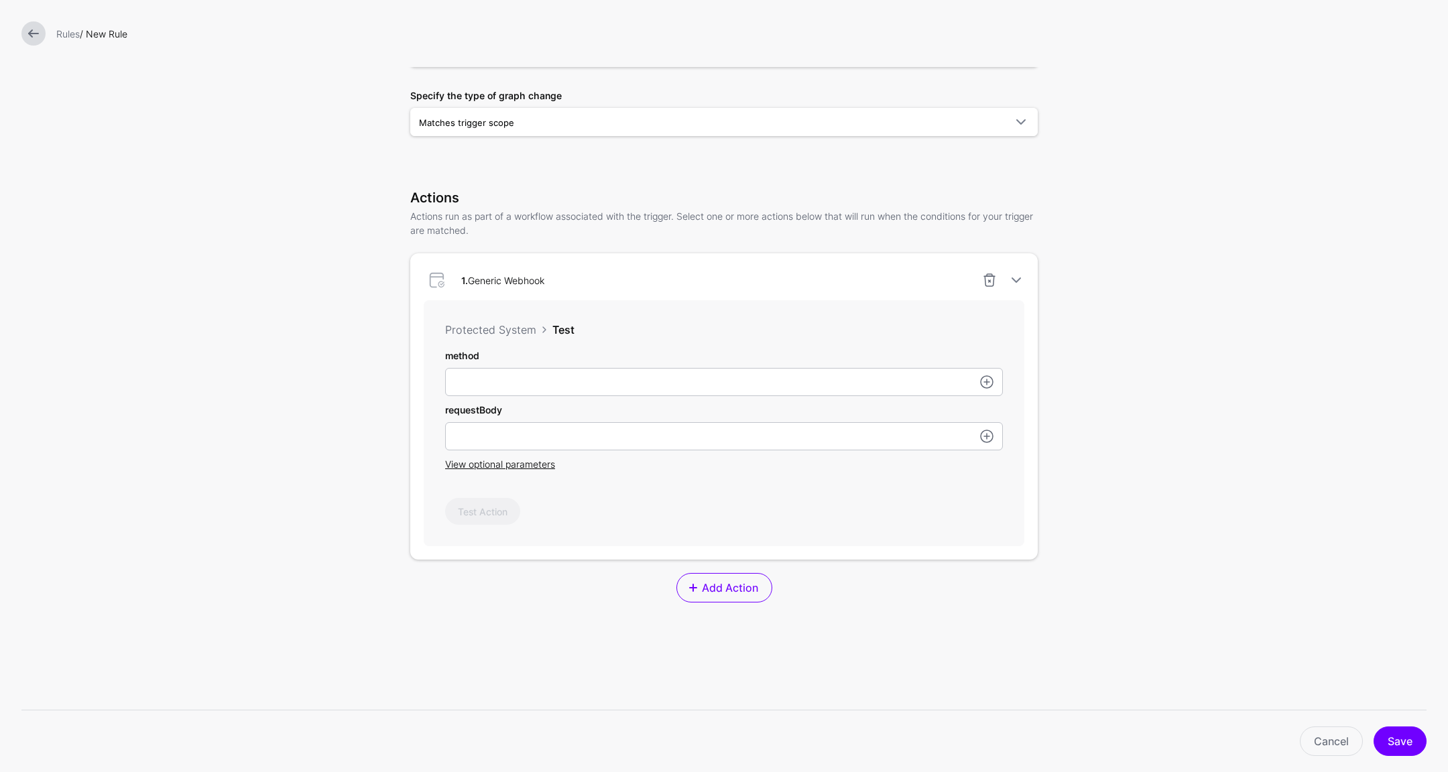
scroll to position [203, 0]
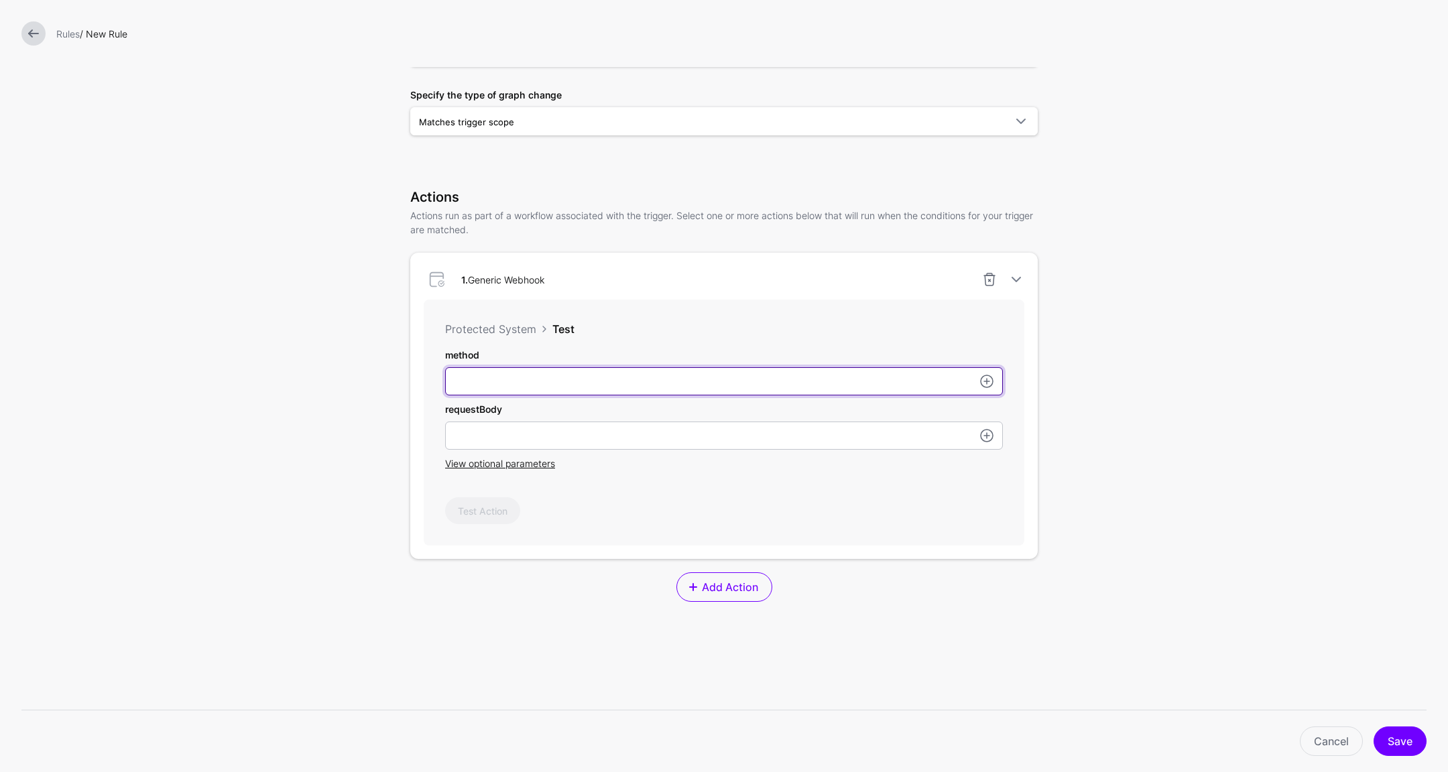
click at [658, 385] on input "method" at bounding box center [724, 381] width 558 height 28
type input "****"
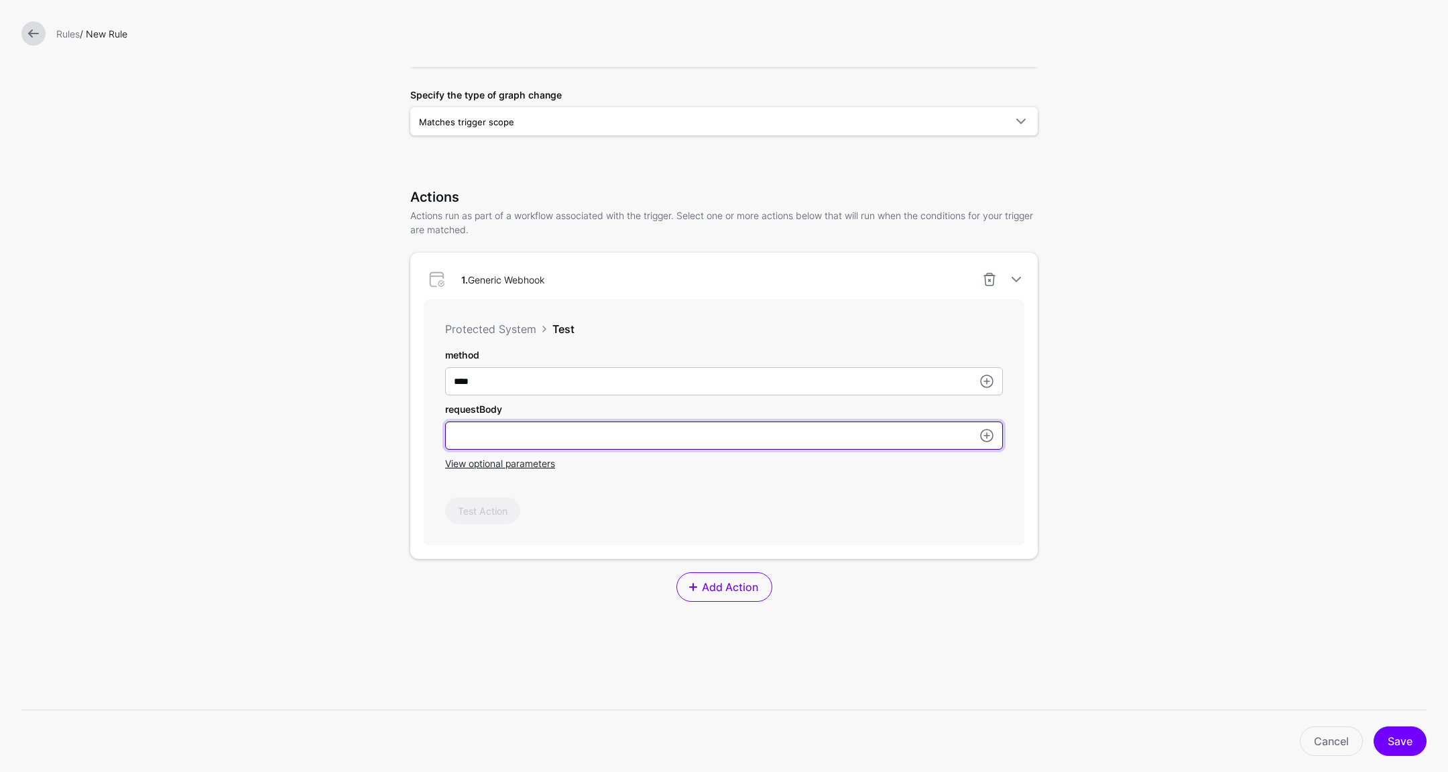
click at [664, 445] on input "method" at bounding box center [724, 436] width 558 height 28
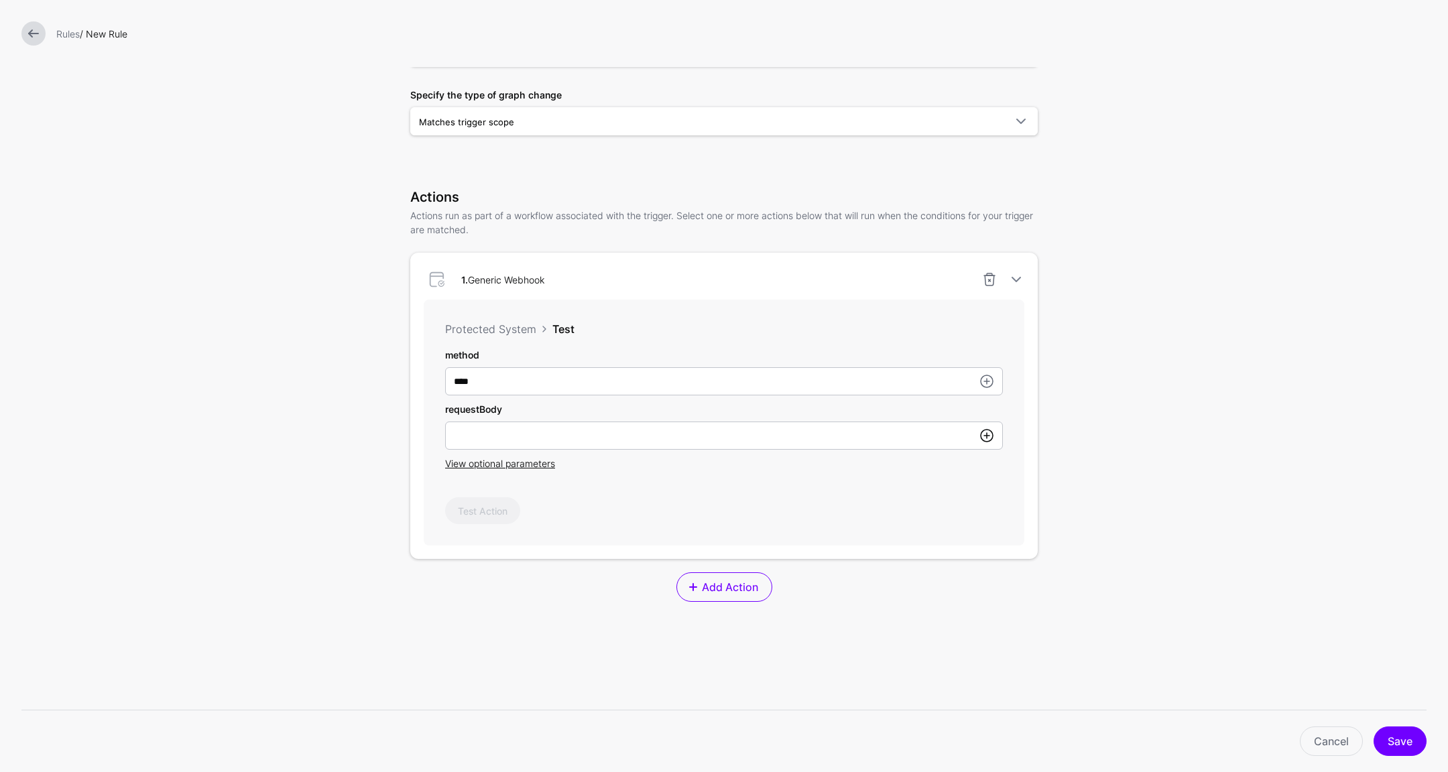
click at [981, 434] on link at bounding box center [987, 436] width 16 height 16
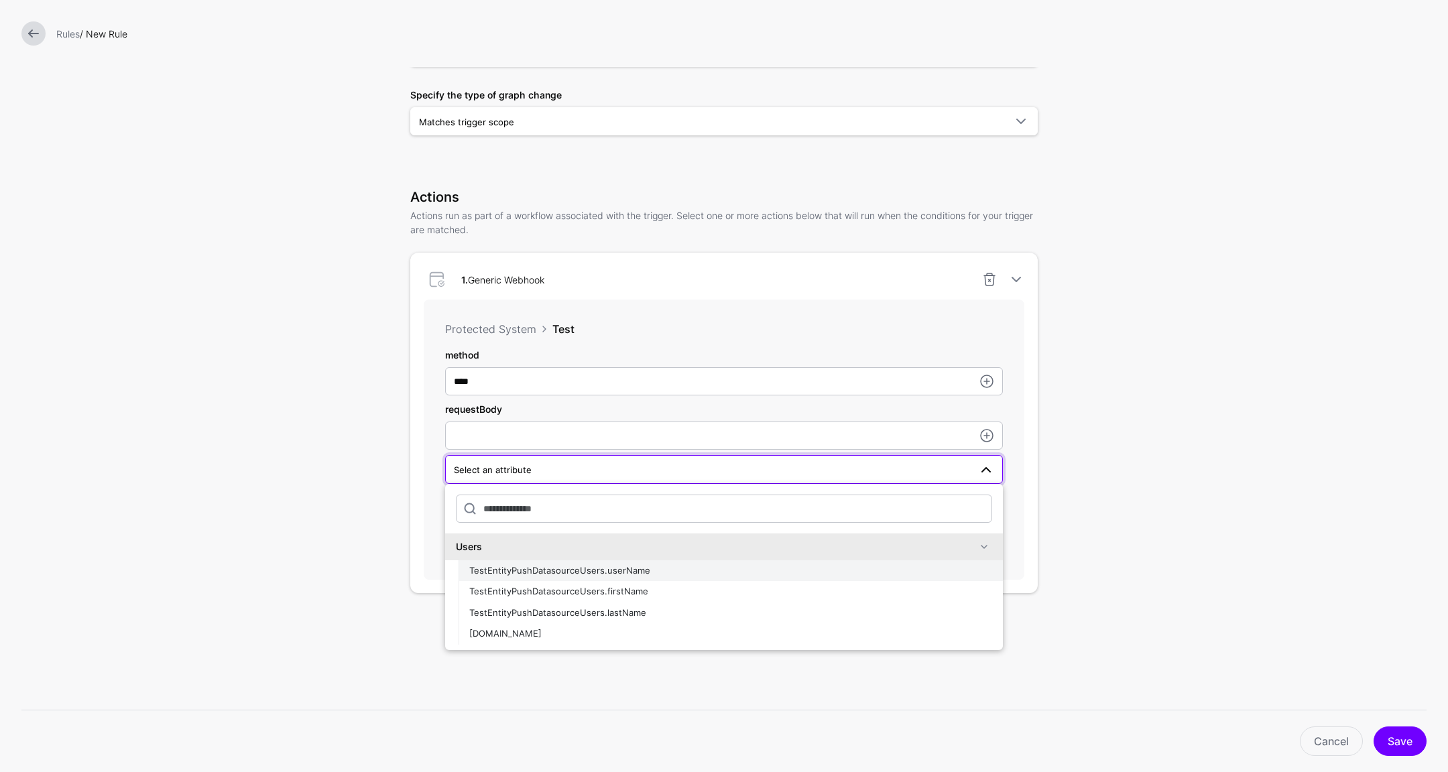
click at [621, 570] on span "TestEntityPushDatasourceUsers.userName" at bounding box center [559, 570] width 181 height 11
type input "**********"
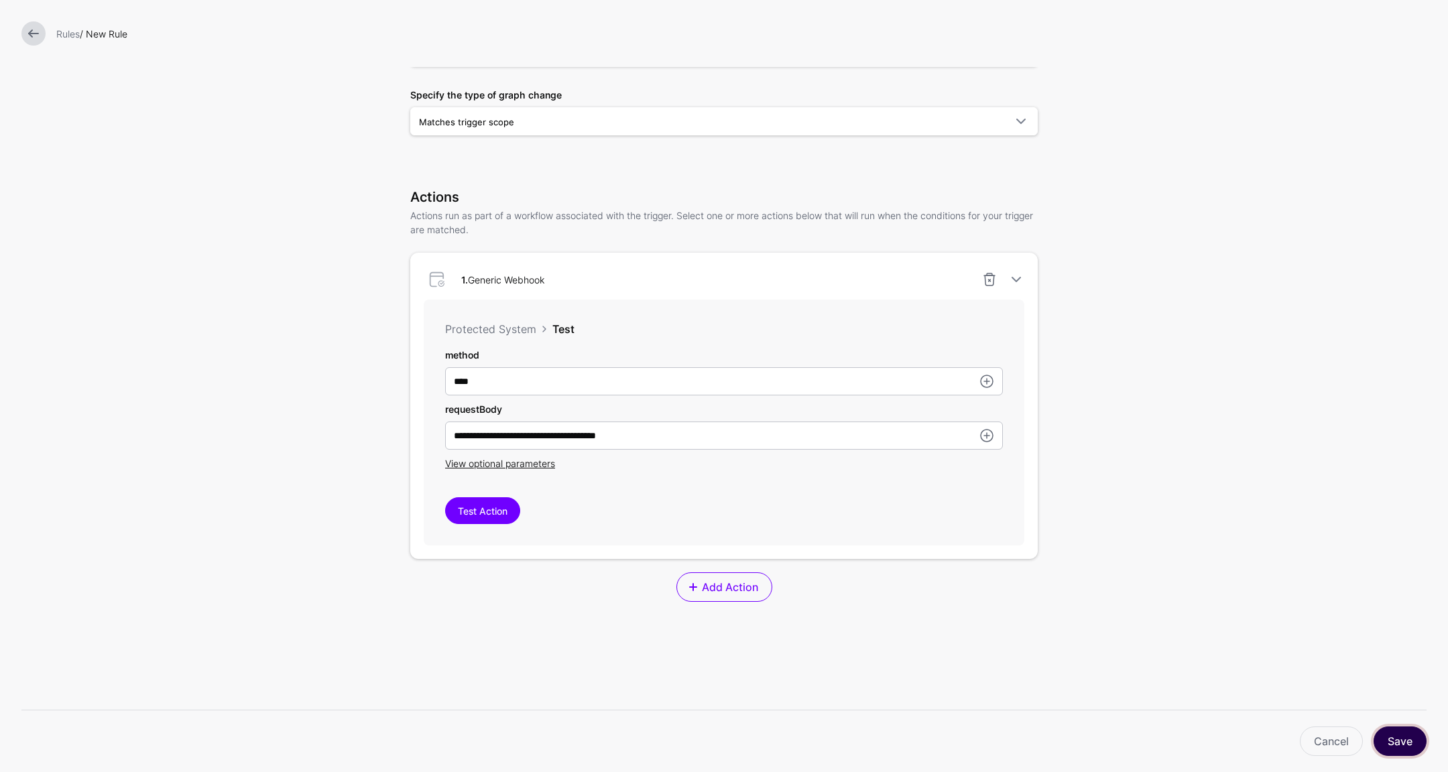
click at [1401, 738] on button "Save" at bounding box center [1399, 741] width 53 height 29
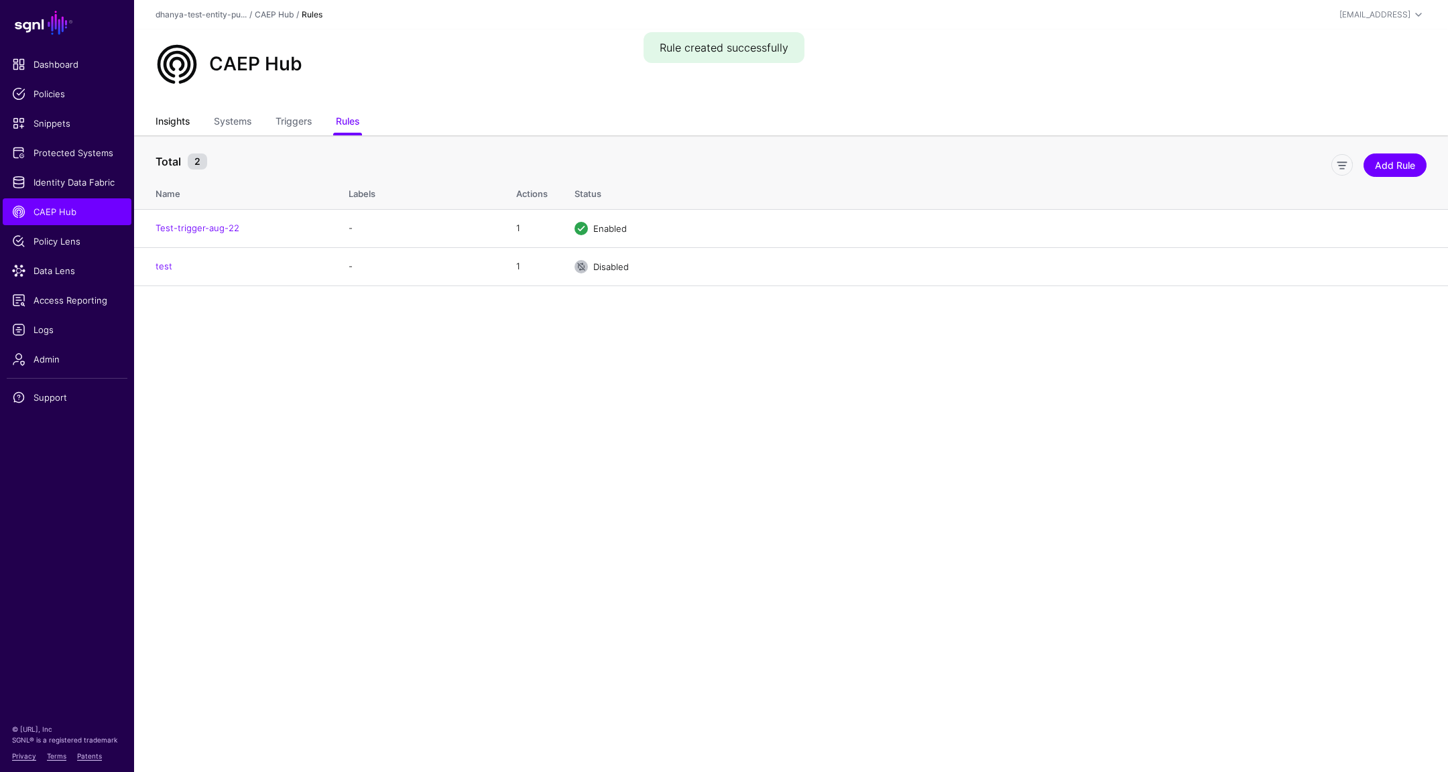
click at [180, 123] on link "Insights" at bounding box center [172, 122] width 34 height 25
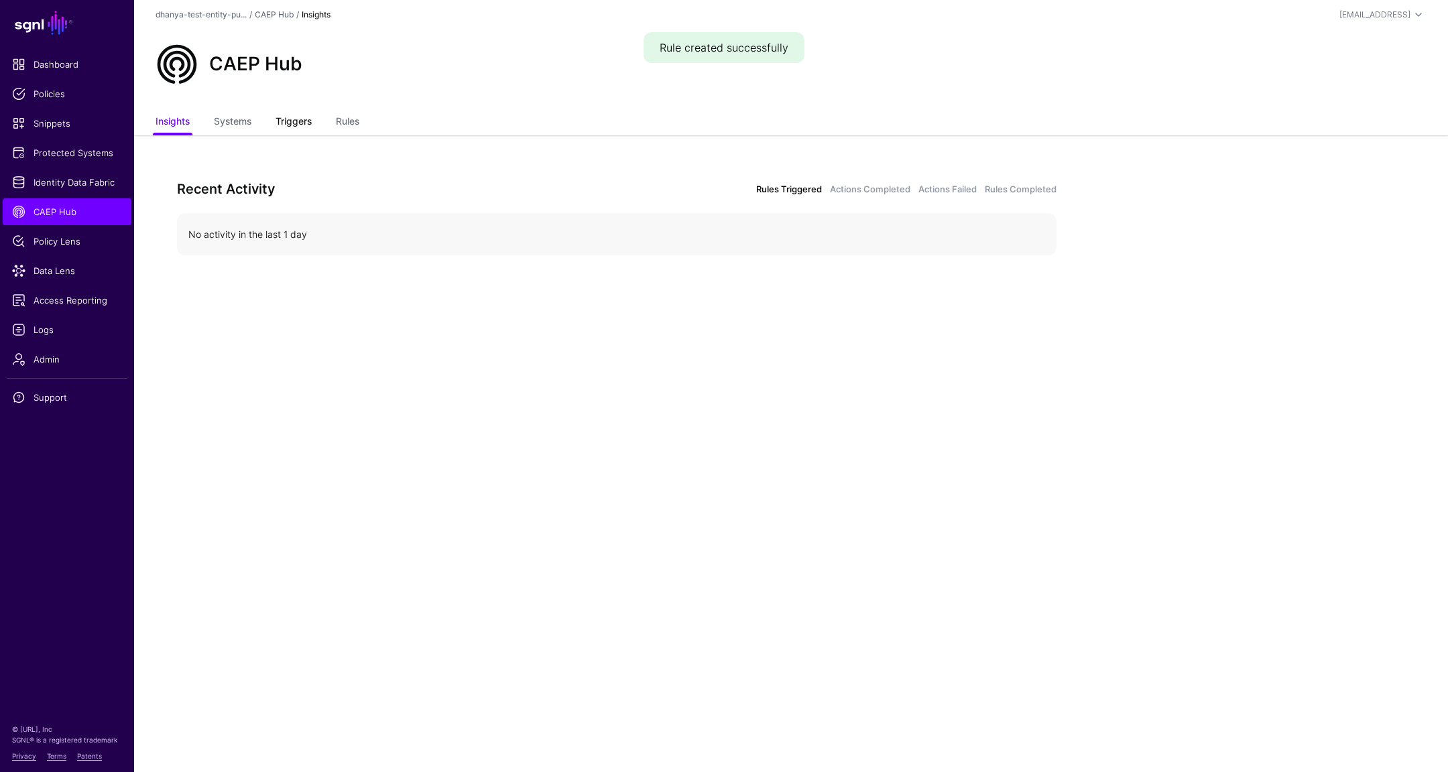
click at [312, 115] on link "Triggers" at bounding box center [293, 122] width 36 height 25
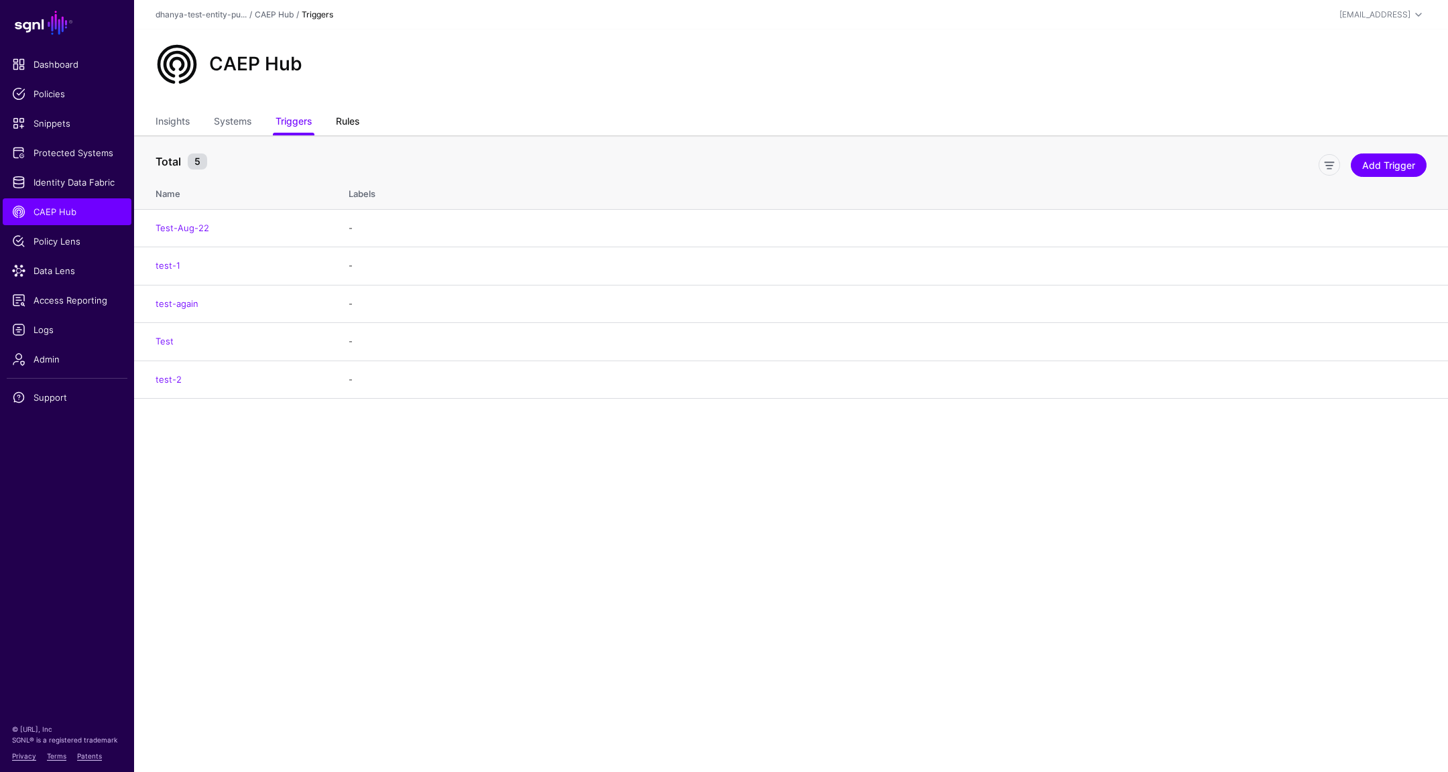
click at [343, 119] on link "Rules" at bounding box center [347, 122] width 23 height 25
click at [296, 126] on link "Triggers" at bounding box center [293, 122] width 36 height 25
click at [355, 123] on link "Rules" at bounding box center [347, 122] width 23 height 25
click at [1364, 225] on link "Edit" at bounding box center [1367, 228] width 16 height 11
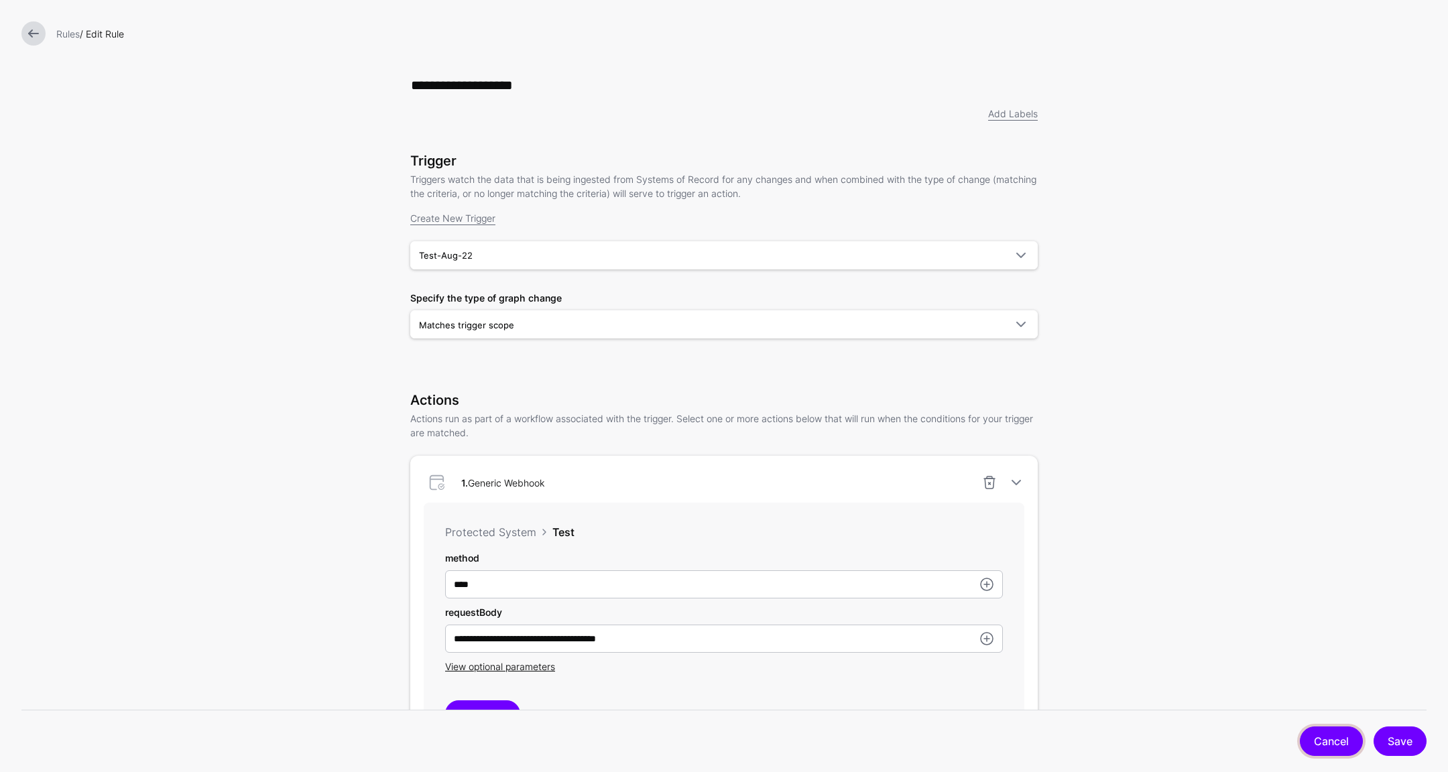
click at [1321, 741] on link "Cancel" at bounding box center [1331, 741] width 63 height 29
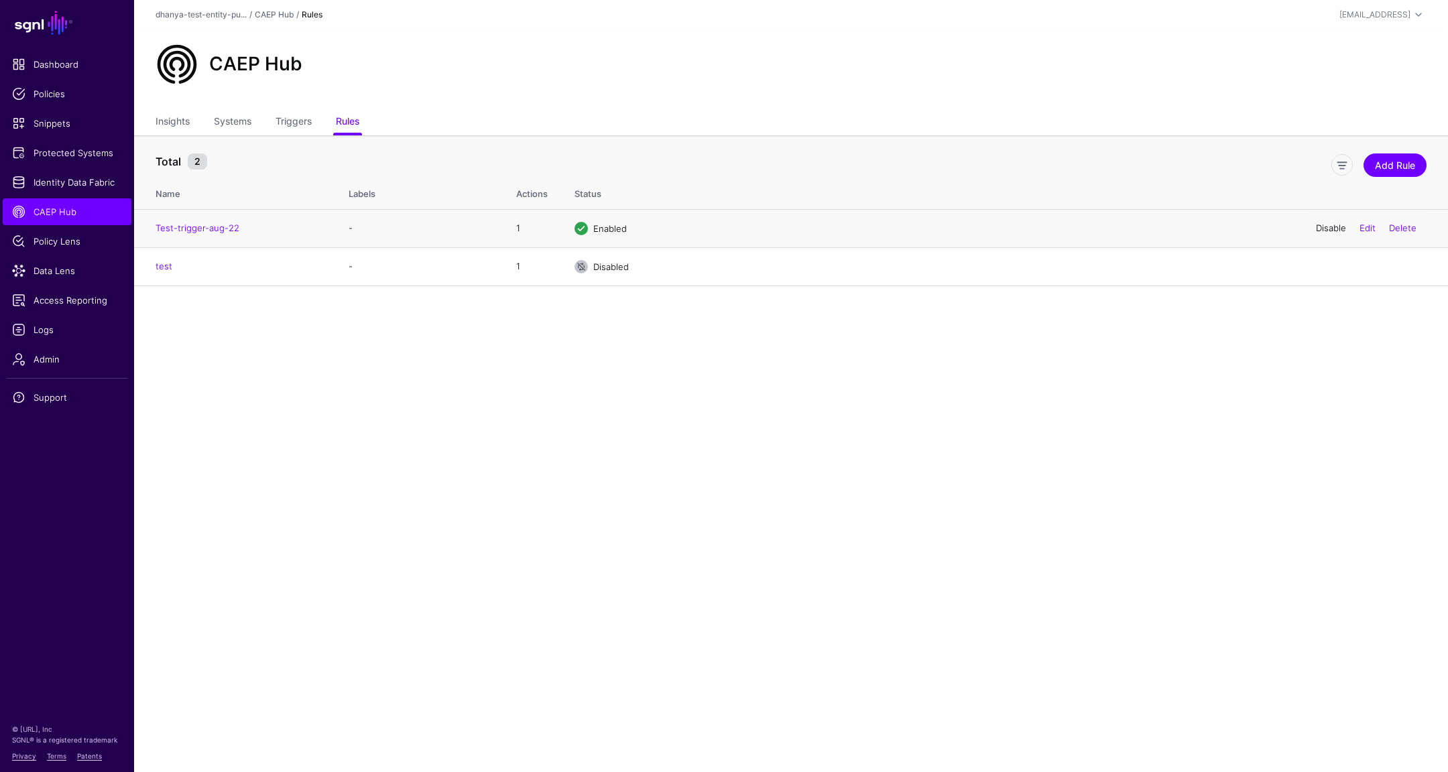
click at [1326, 231] on link "Disable" at bounding box center [1331, 228] width 30 height 11
